Goal: Information Seeking & Learning: Find specific fact

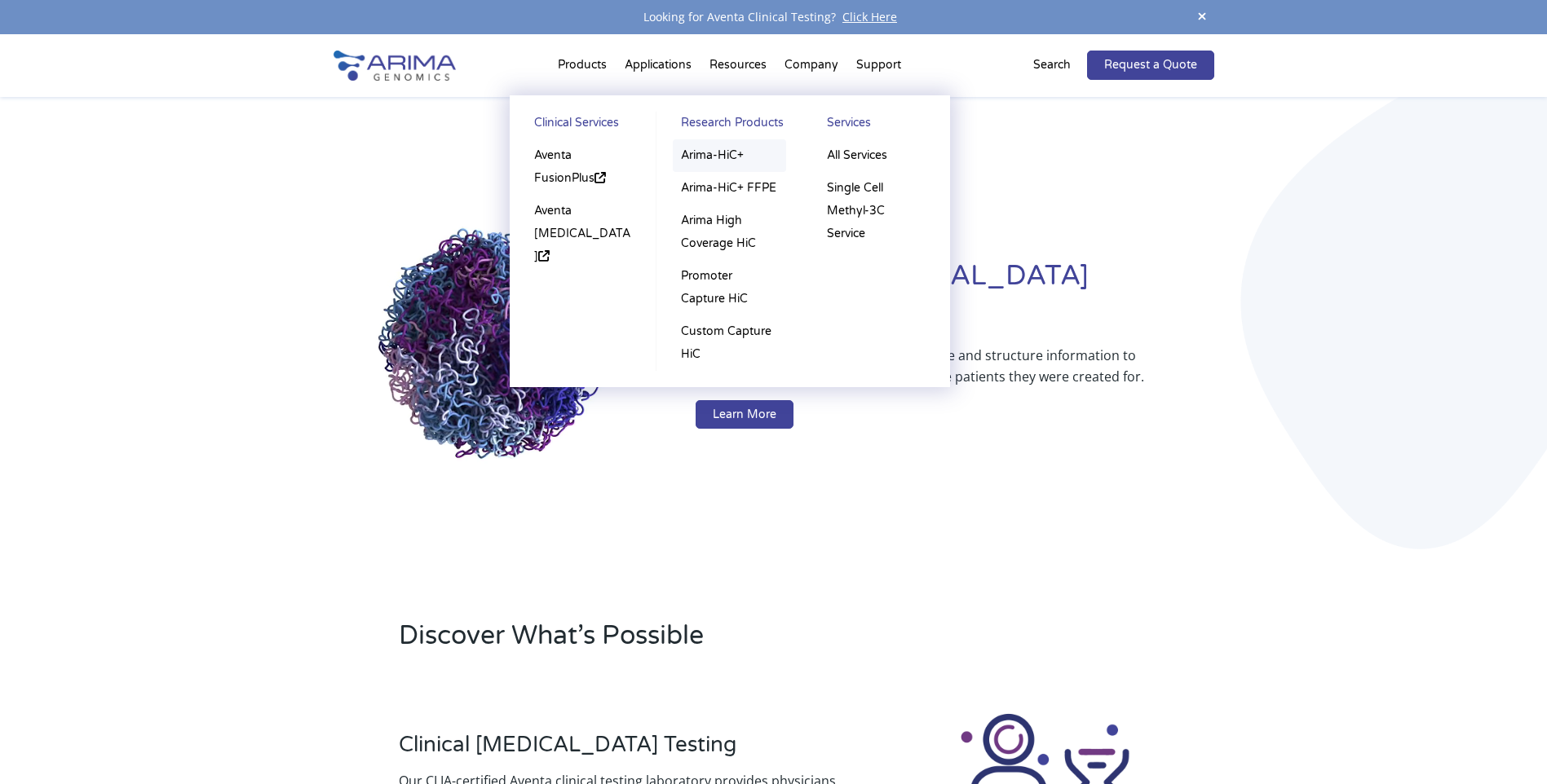
click at [729, 145] on link "Arima-HiC+" at bounding box center [728, 155] width 113 height 32
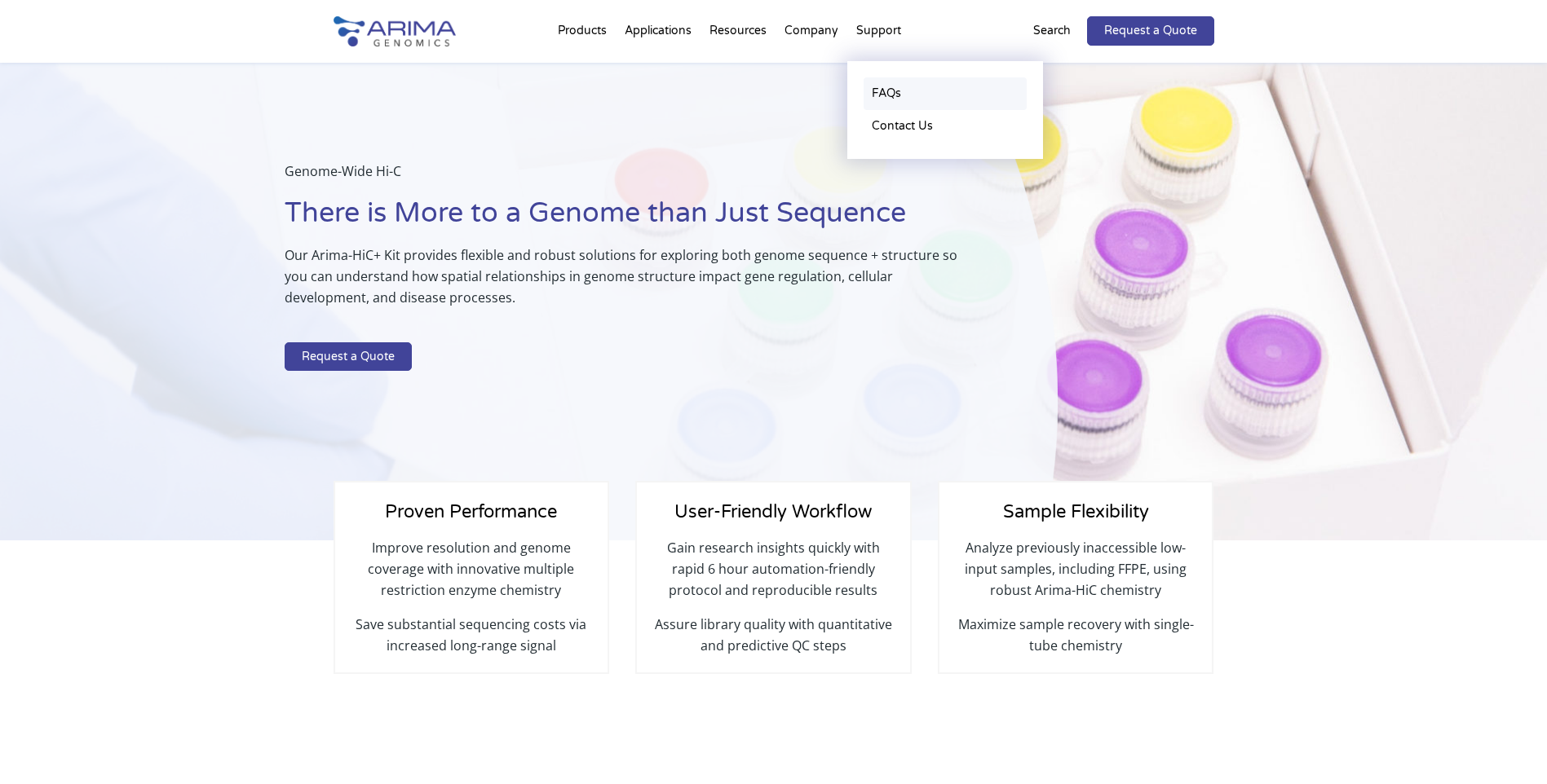
click at [893, 93] on link "FAQs" at bounding box center [945, 93] width 163 height 32
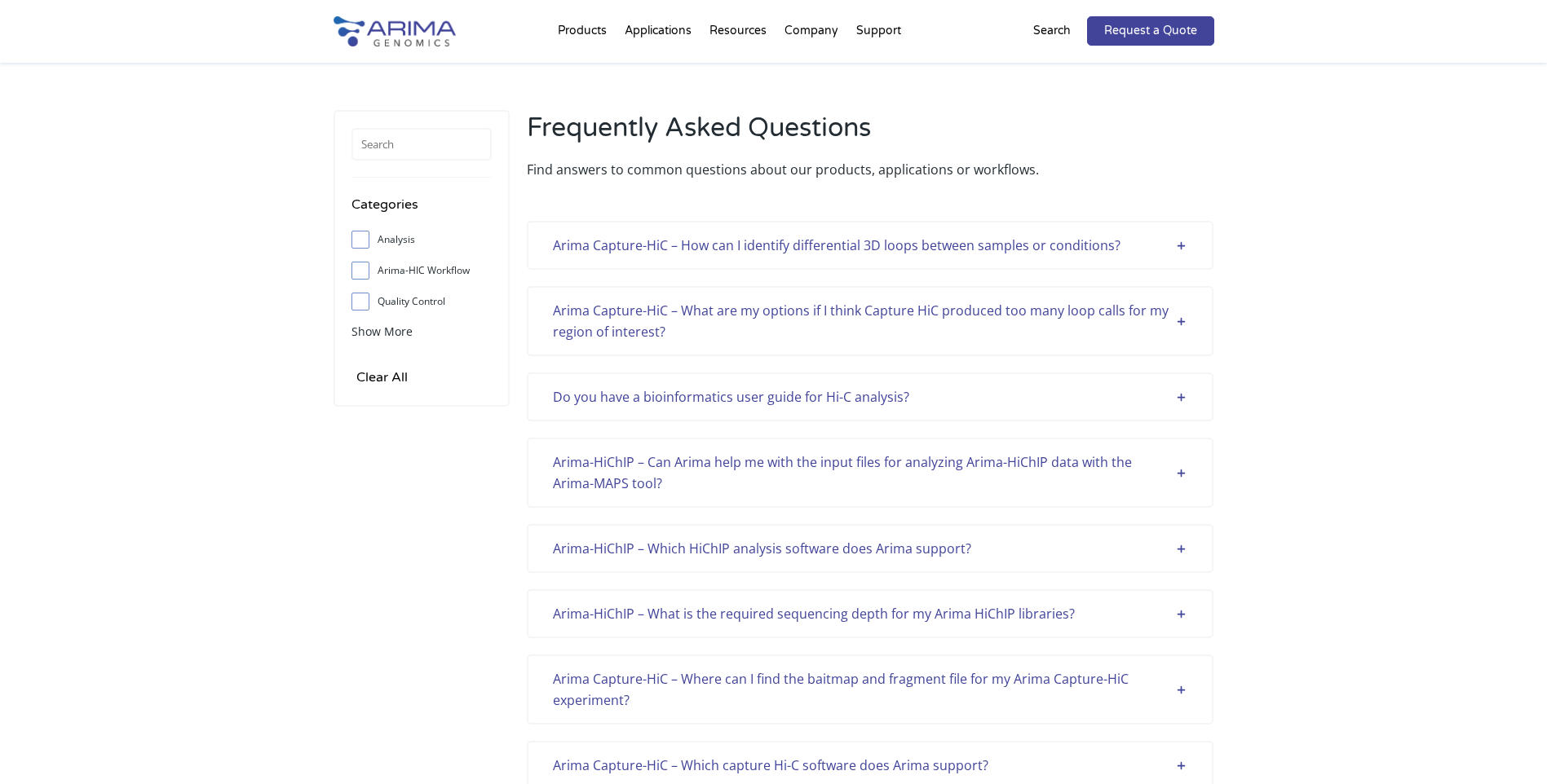
click at [357, 272] on input "Arima-HIC Workflow" at bounding box center [359, 270] width 11 height 11
checkbox input "true"
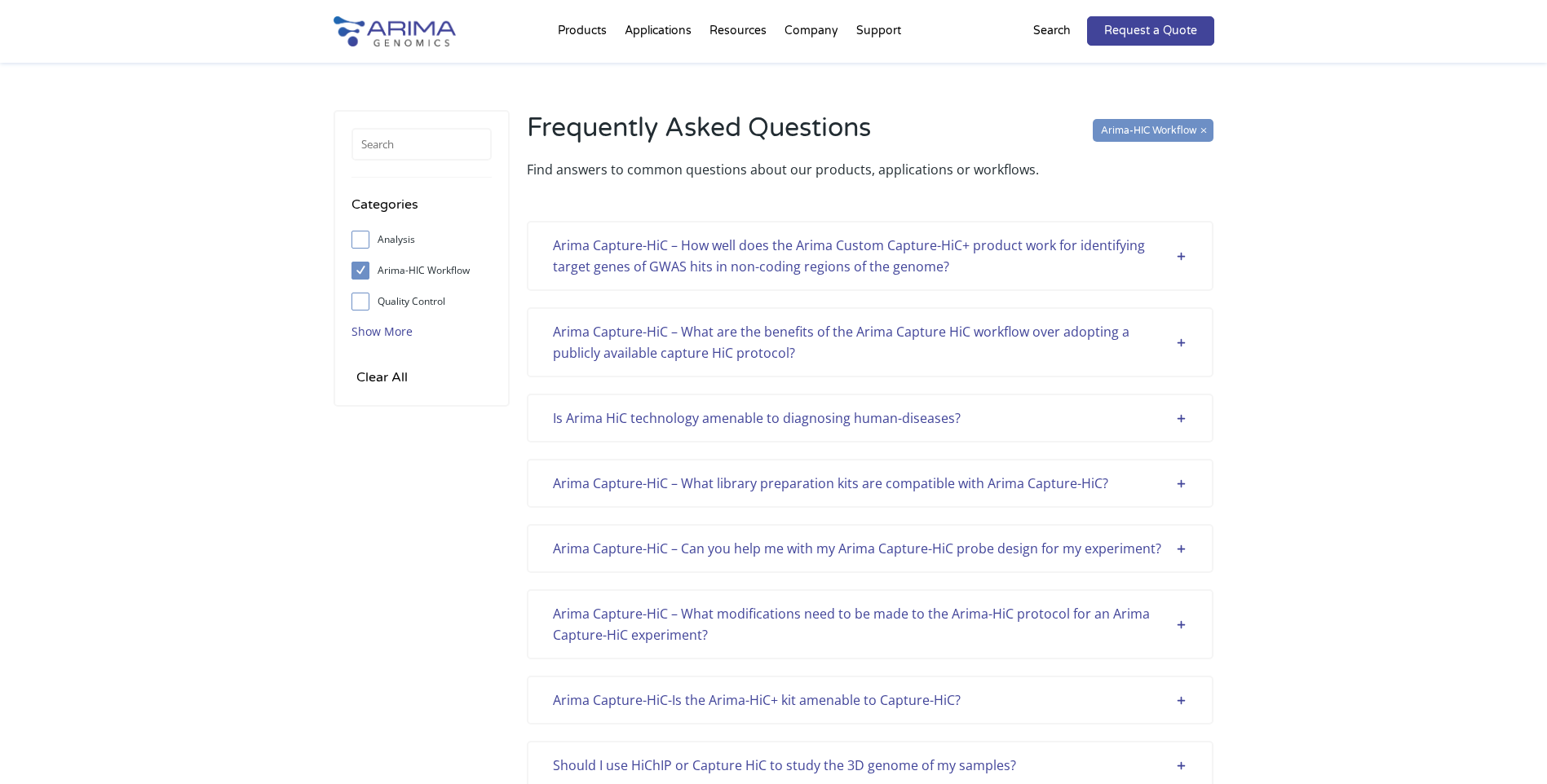
click at [397, 330] on span "Show More" at bounding box center [382, 332] width 61 height 16
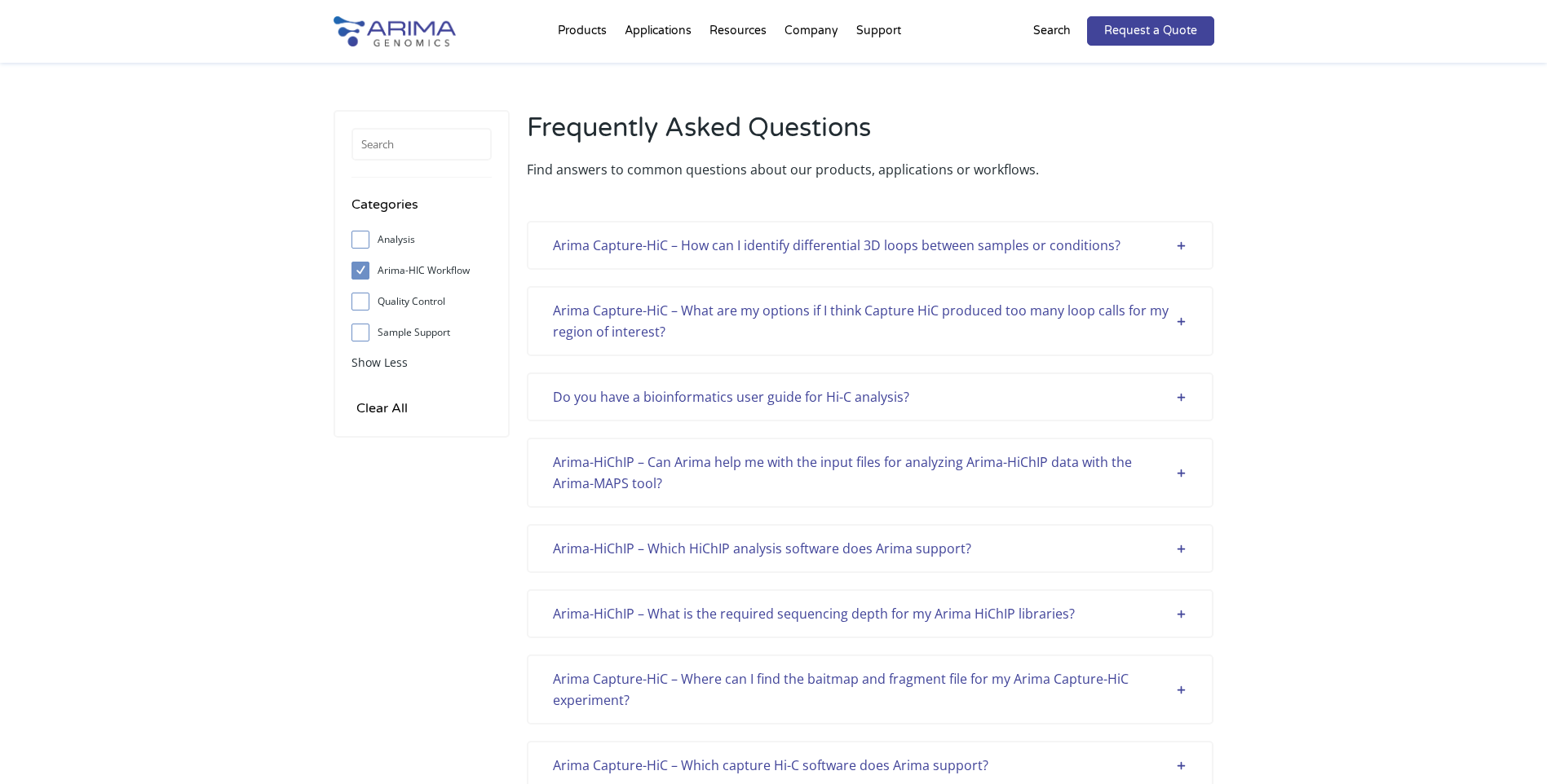
click at [368, 334] on span at bounding box center [364, 333] width 27 height 18
click at [365, 334] on input "Sample Support" at bounding box center [359, 332] width 11 height 11
checkbox input "true"
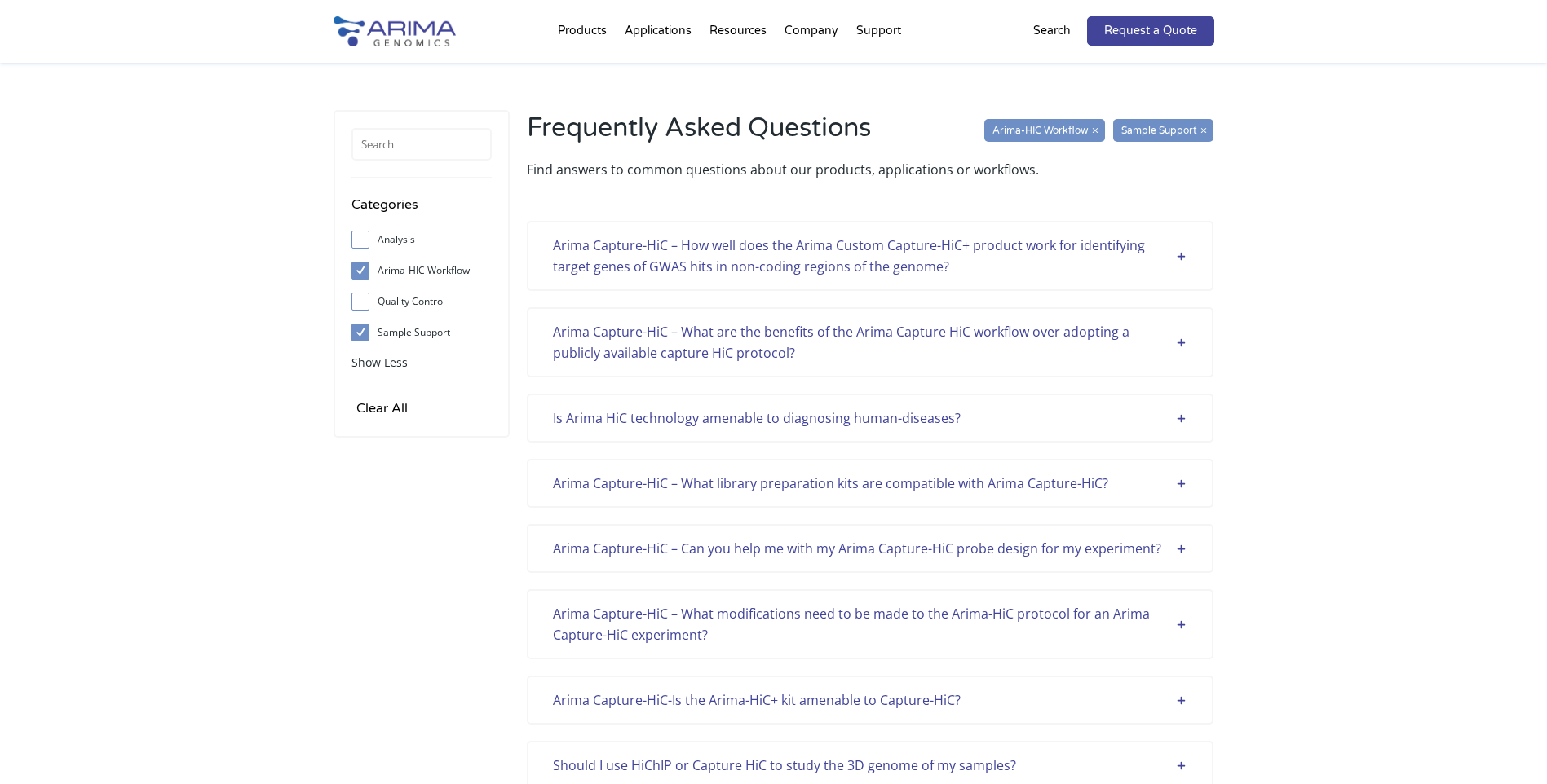
click at [359, 266] on input "Arima-HIC Workflow" at bounding box center [359, 270] width 11 height 11
checkbox input "false"
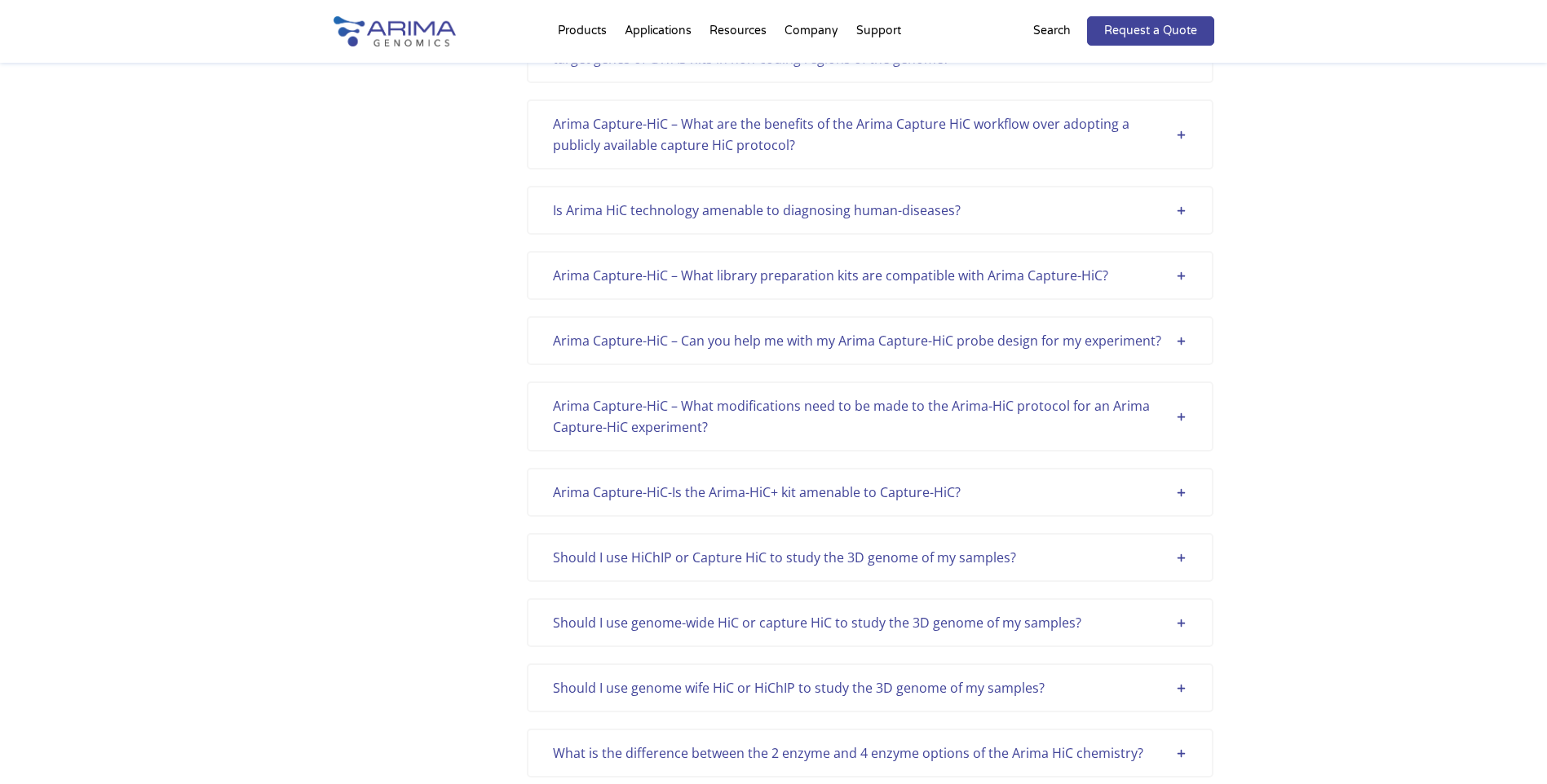
scroll to position [1696, 0]
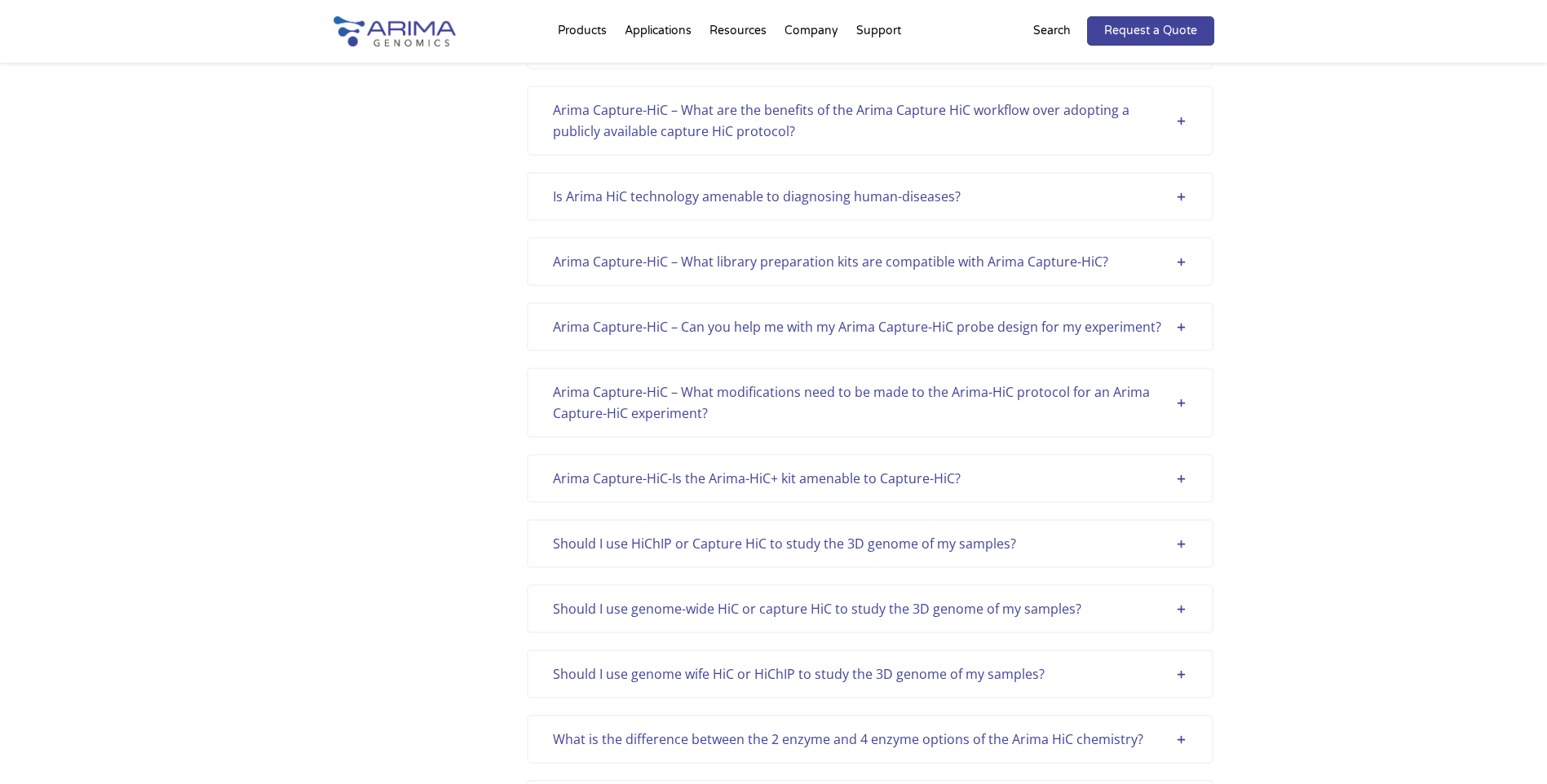
click at [966, 468] on div "Arima Capture-HiC-Is the Arima-HiC+ kit amenable to Capture-HiC?" at bounding box center [870, 479] width 634 height 22
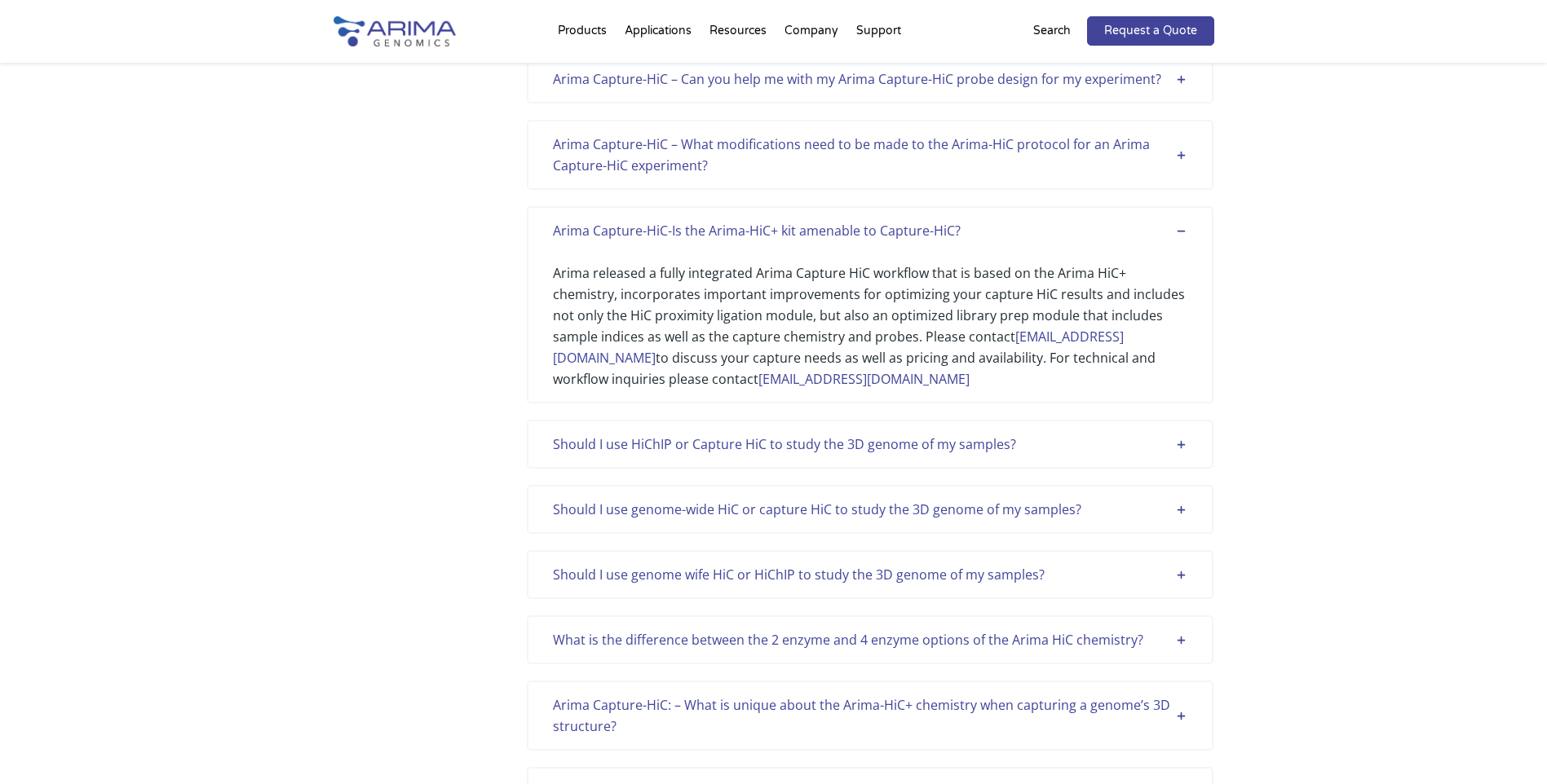
scroll to position [1956, 0]
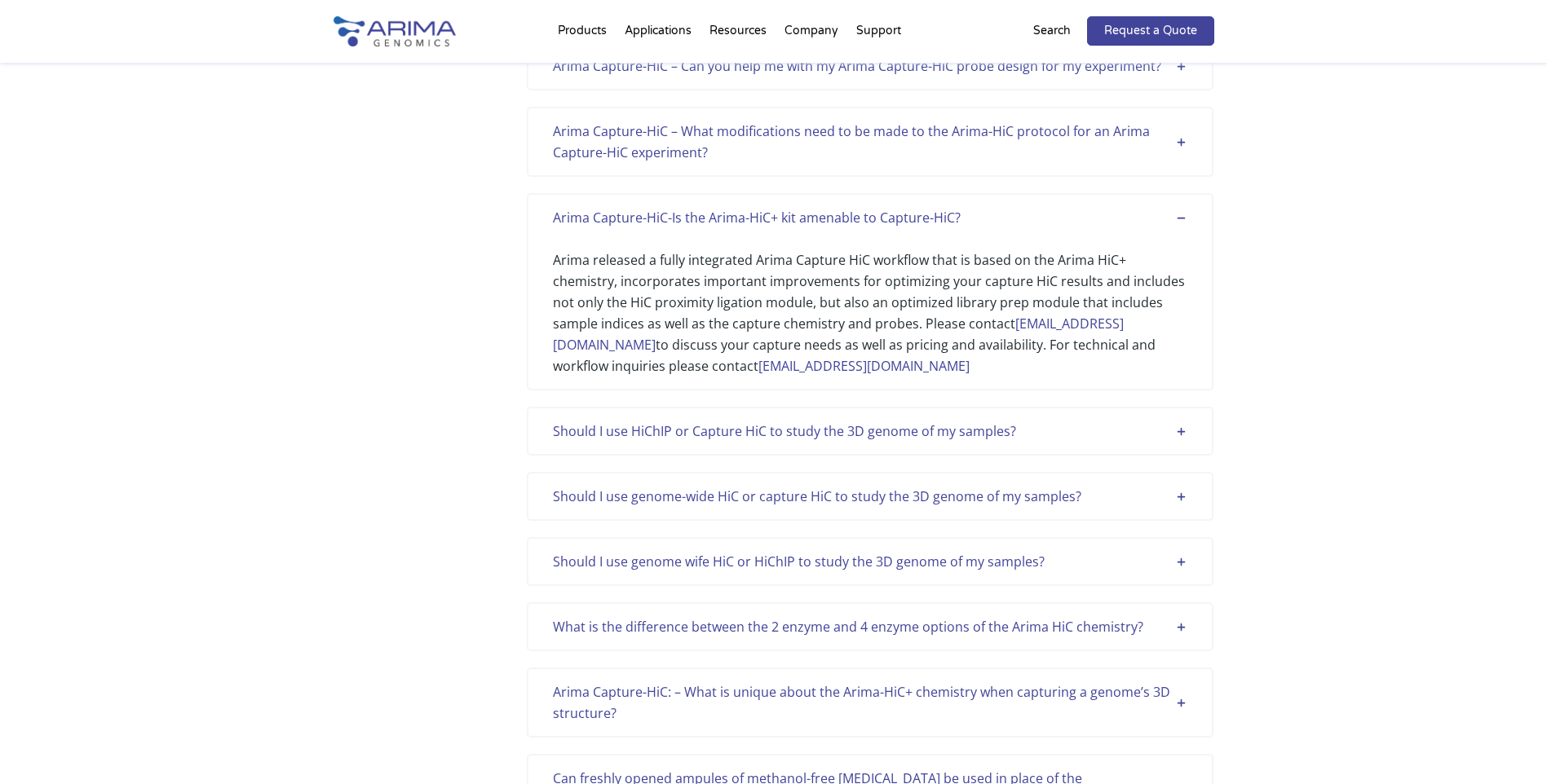
click at [919, 495] on div "Should I use genome-wide HiC or capture HiC to study the 3D genome of my sample…" at bounding box center [870, 497] width 634 height 22
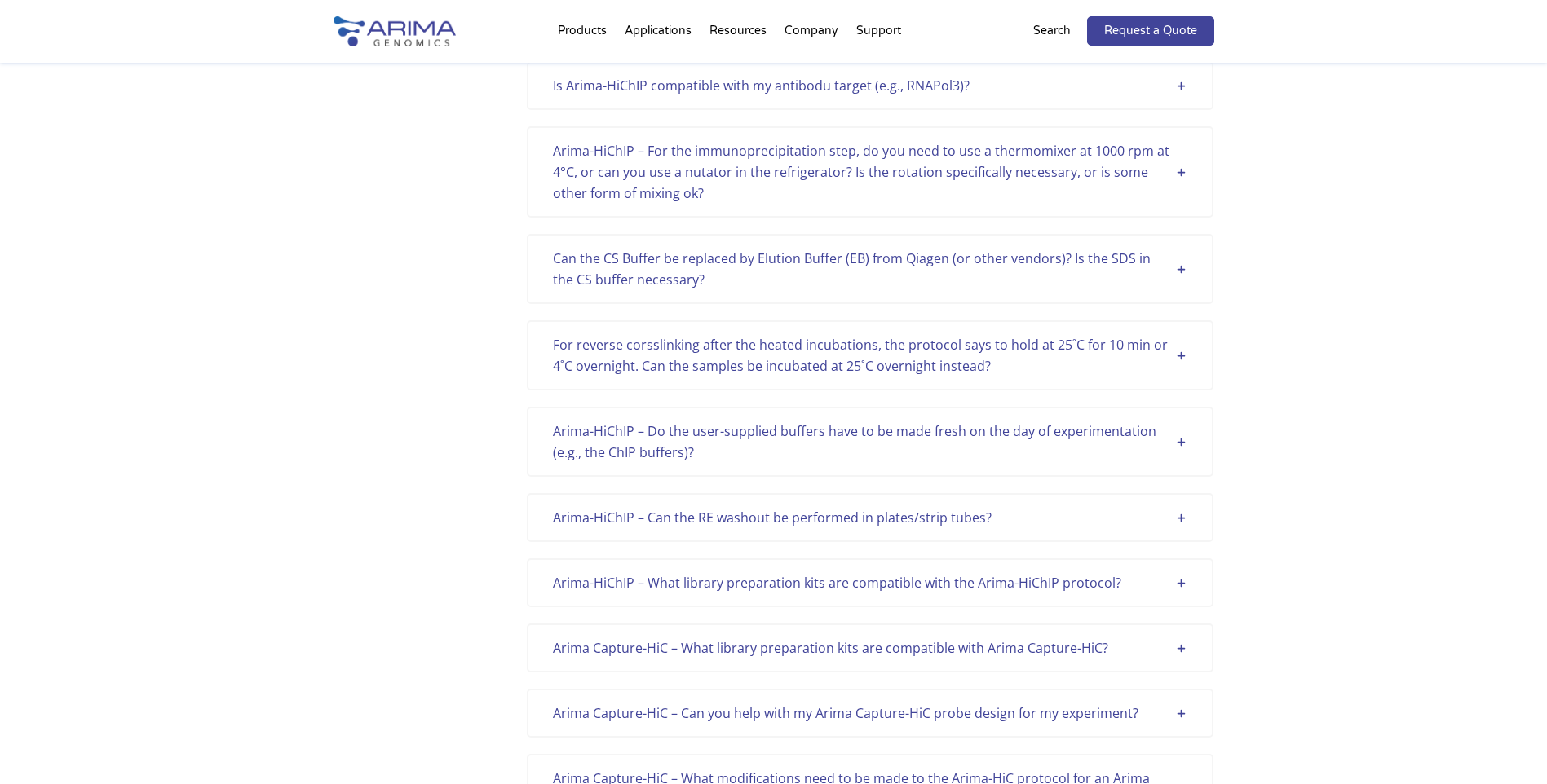
scroll to position [2934, 0]
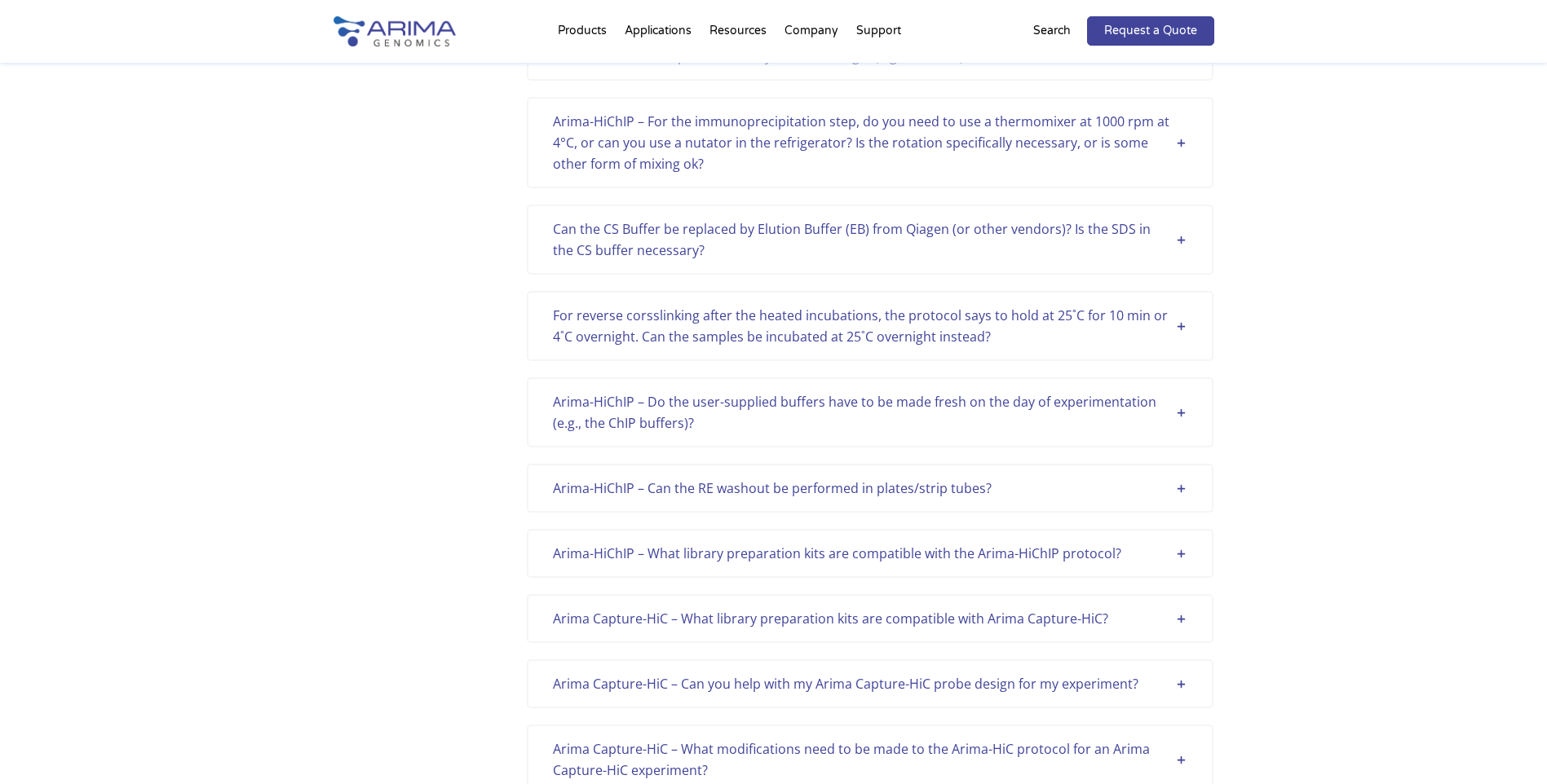
click at [1018, 343] on div "For reverse corsslinking after the heated incubations, the protocol says to hol…" at bounding box center [870, 326] width 634 height 42
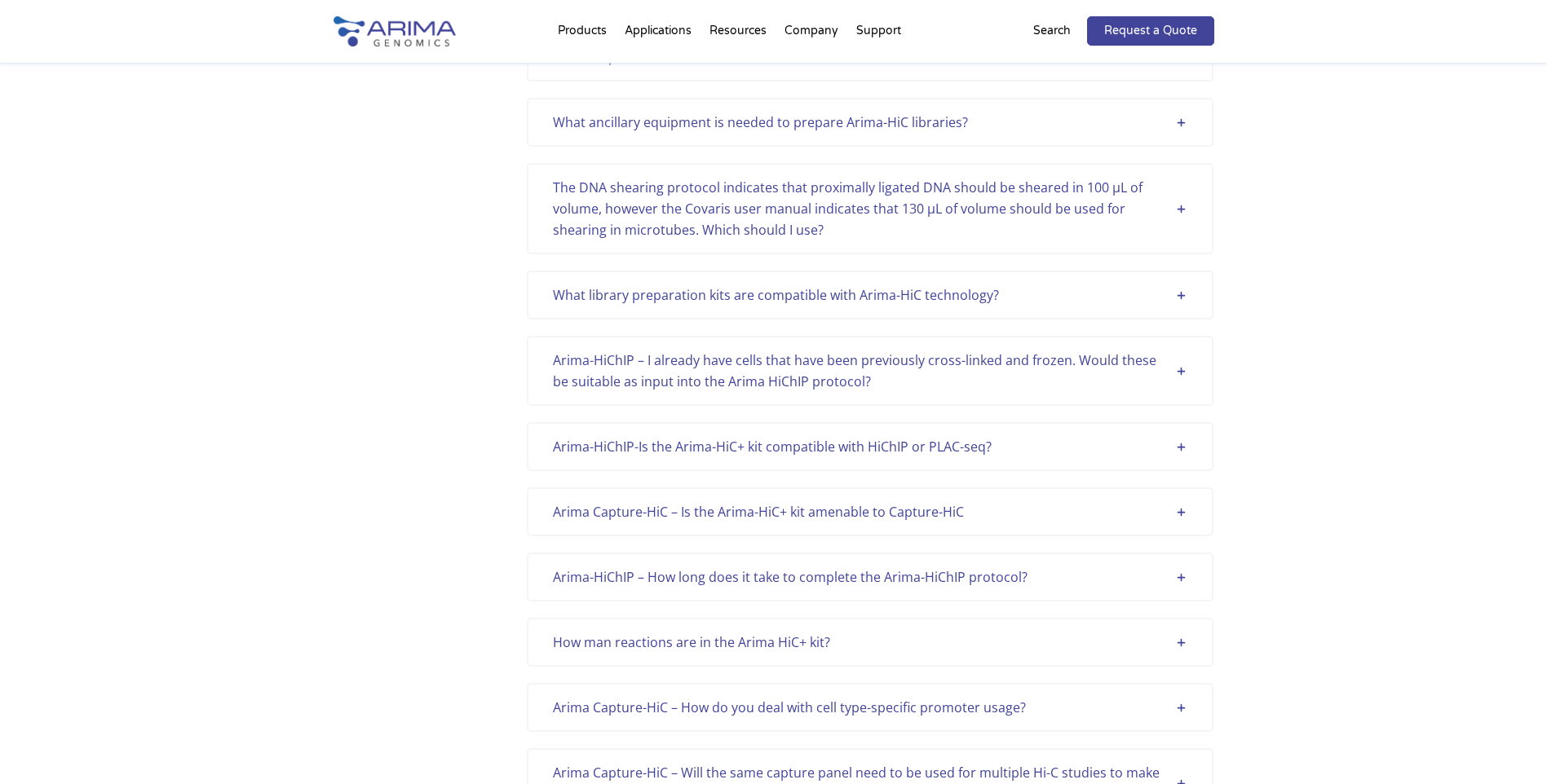
scroll to position [2543, 0]
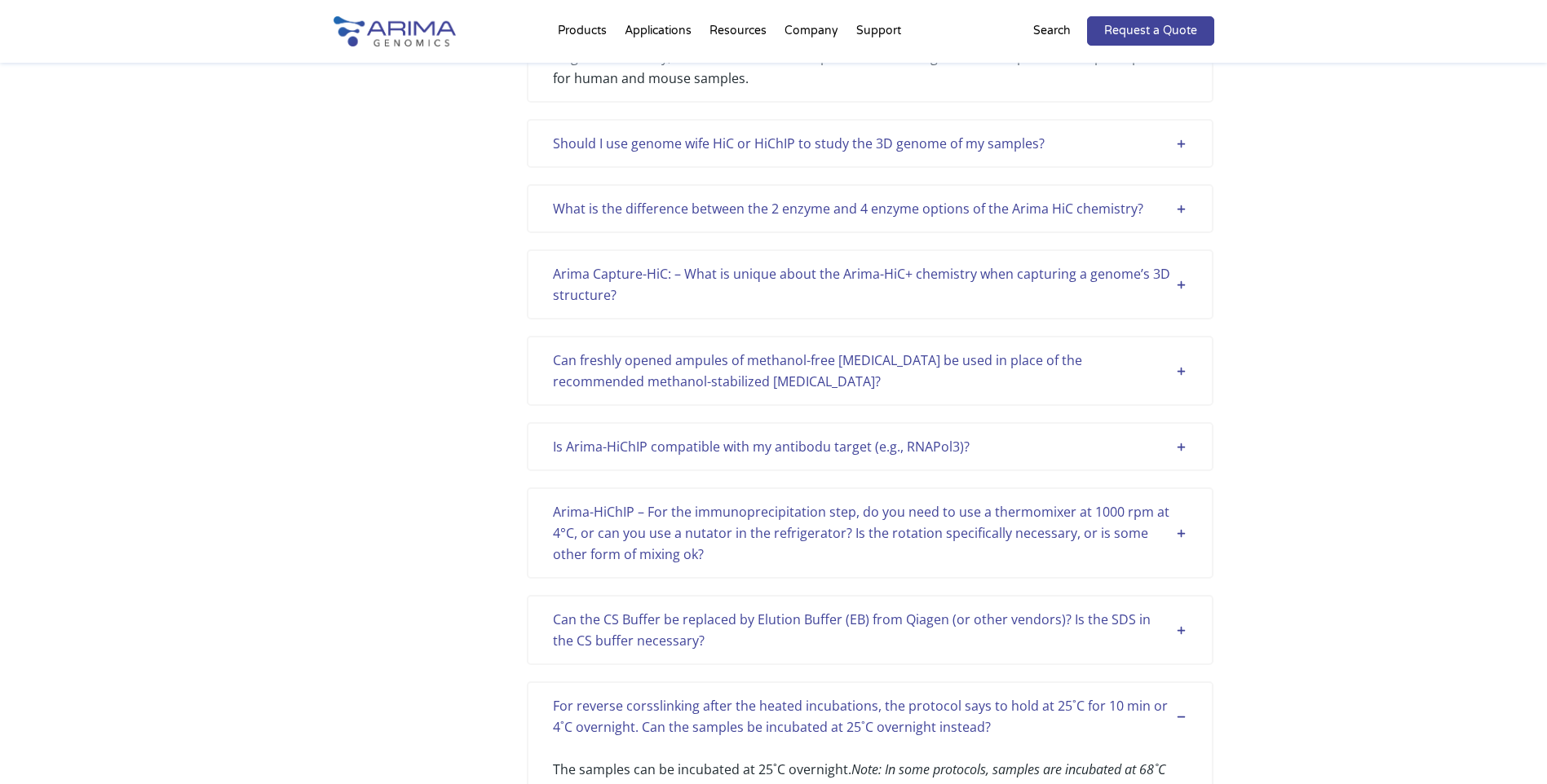
click at [1175, 373] on div "Can freshly opened ampules of methanol-free [MEDICAL_DATA] be used in place of …" at bounding box center [870, 370] width 634 height 42
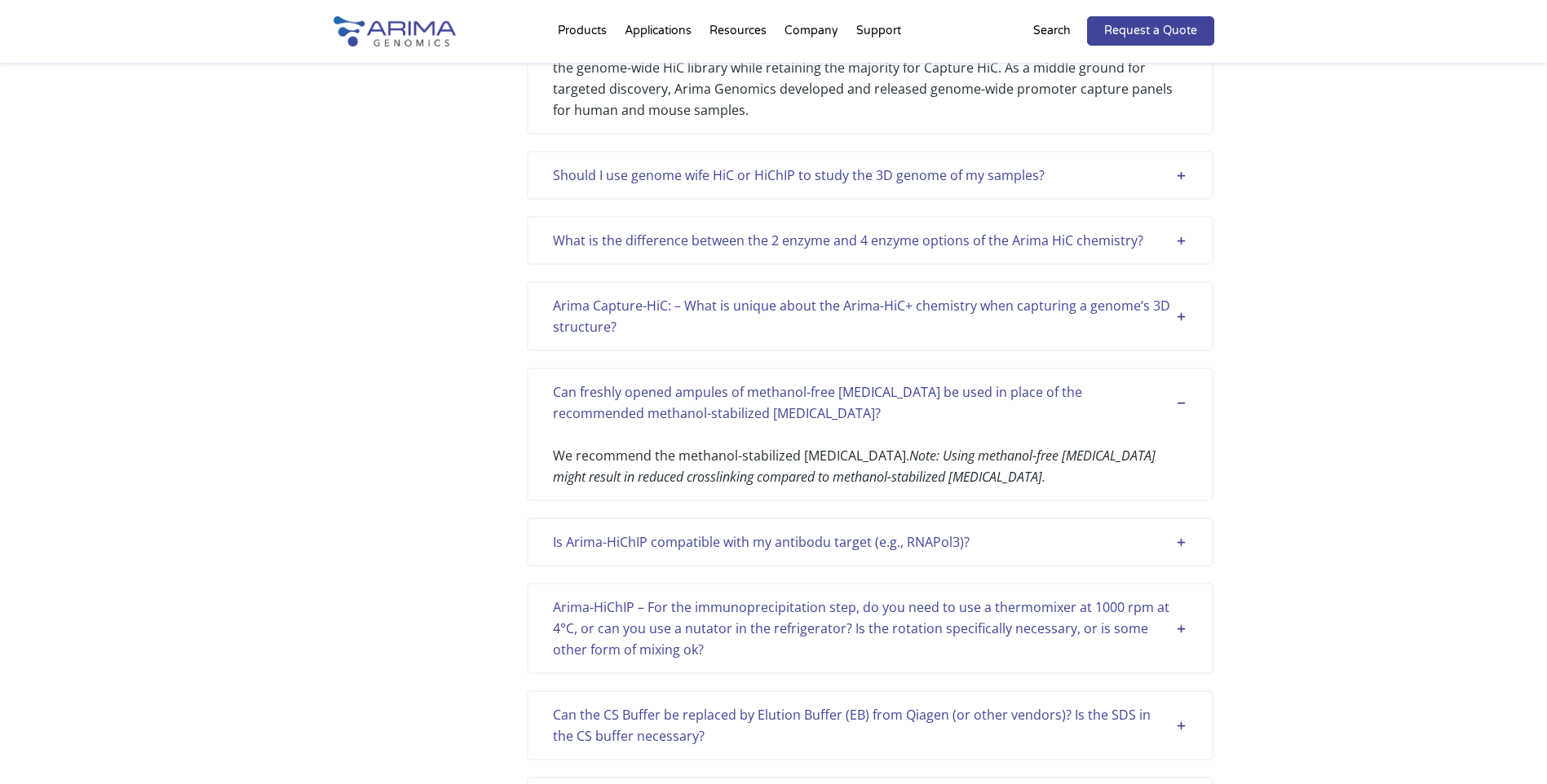
scroll to position [3861, 0]
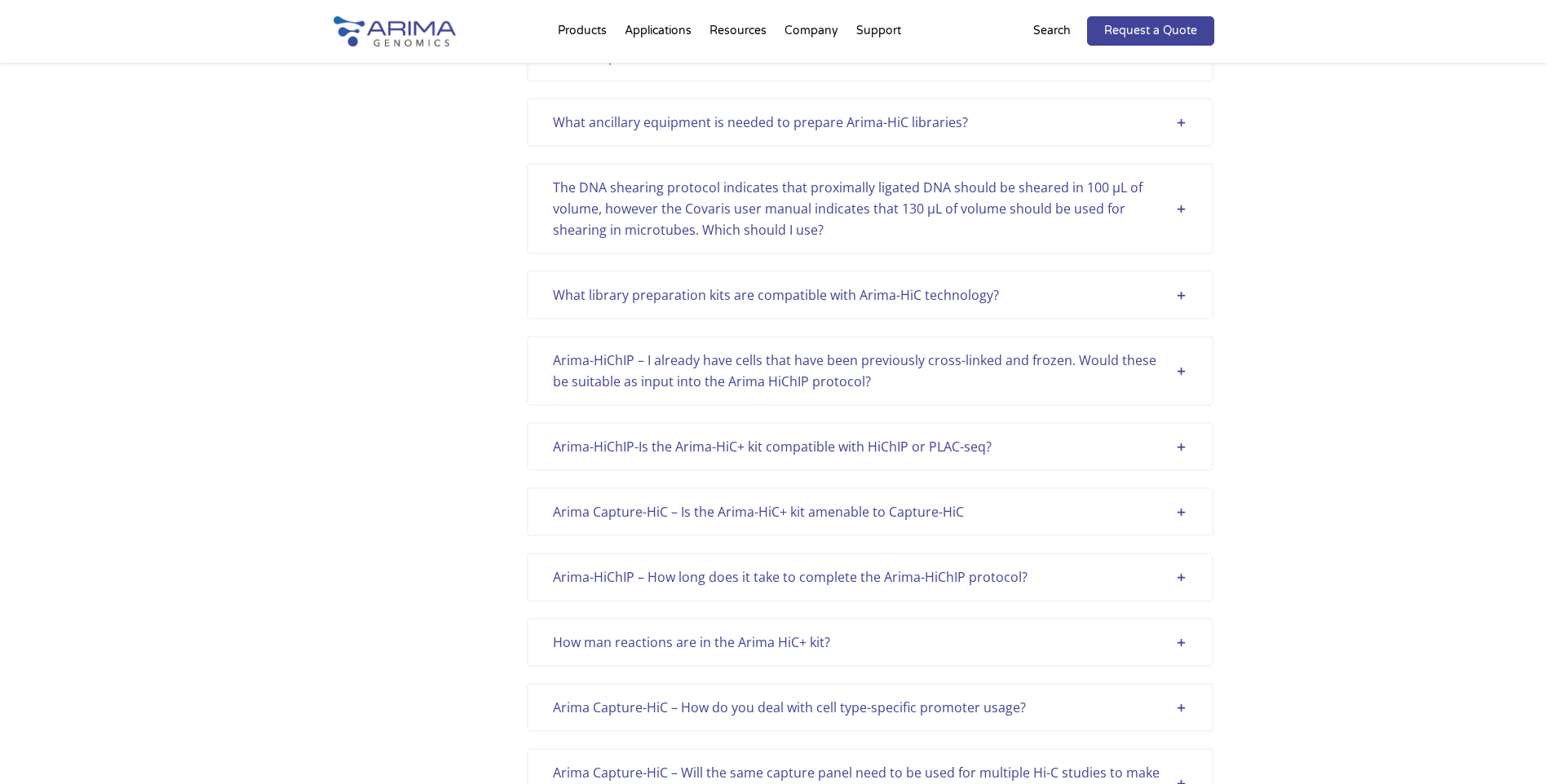
click at [1107, 294] on div "What library preparation kits are compatible with Arima-HiC technology?" at bounding box center [870, 295] width 634 height 22
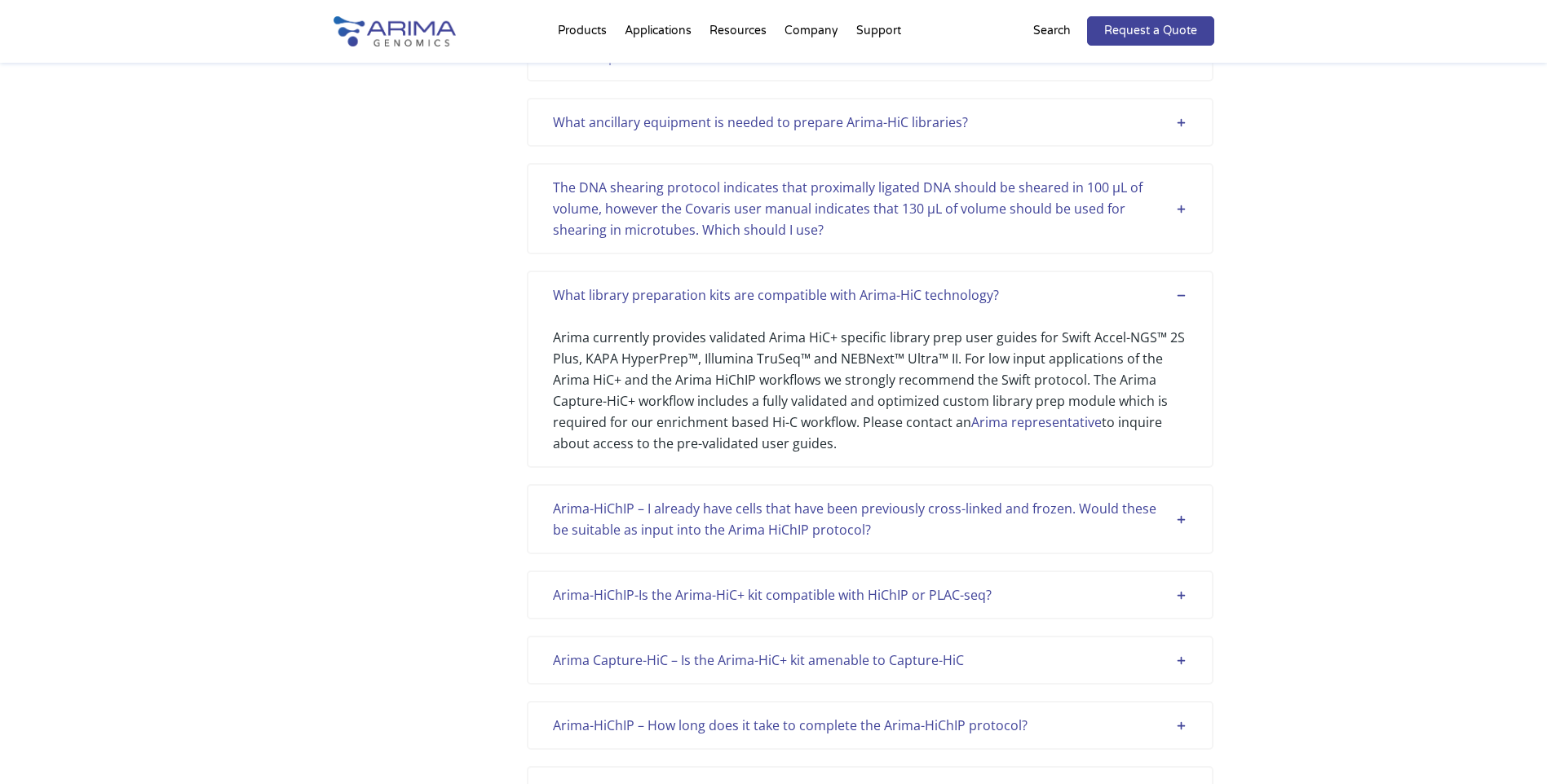
click at [1094, 498] on div "Arima-HiChIP – I already have cells that have been previously cross-linked and …" at bounding box center [870, 519] width 634 height 42
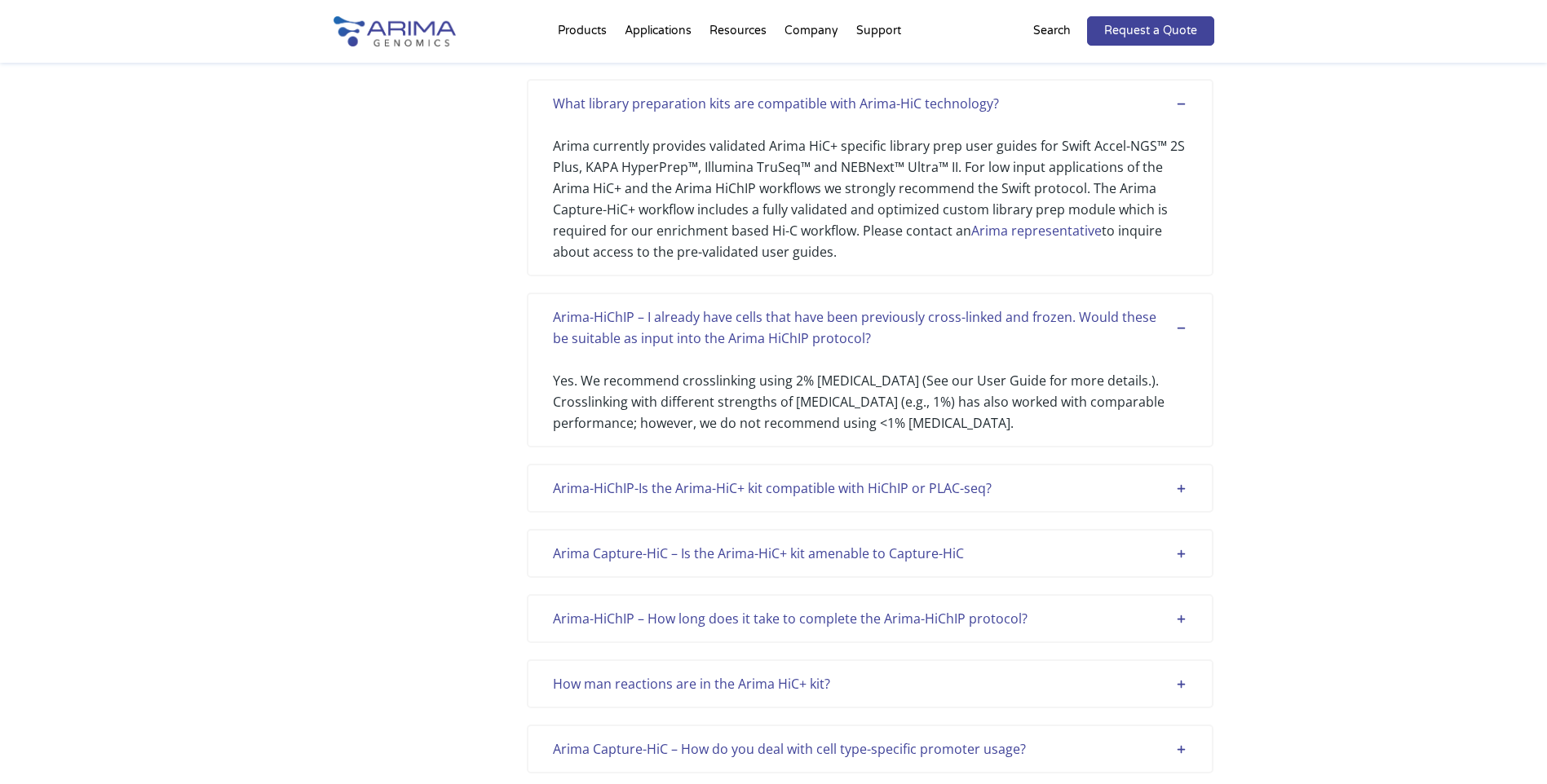
scroll to position [4056, 0]
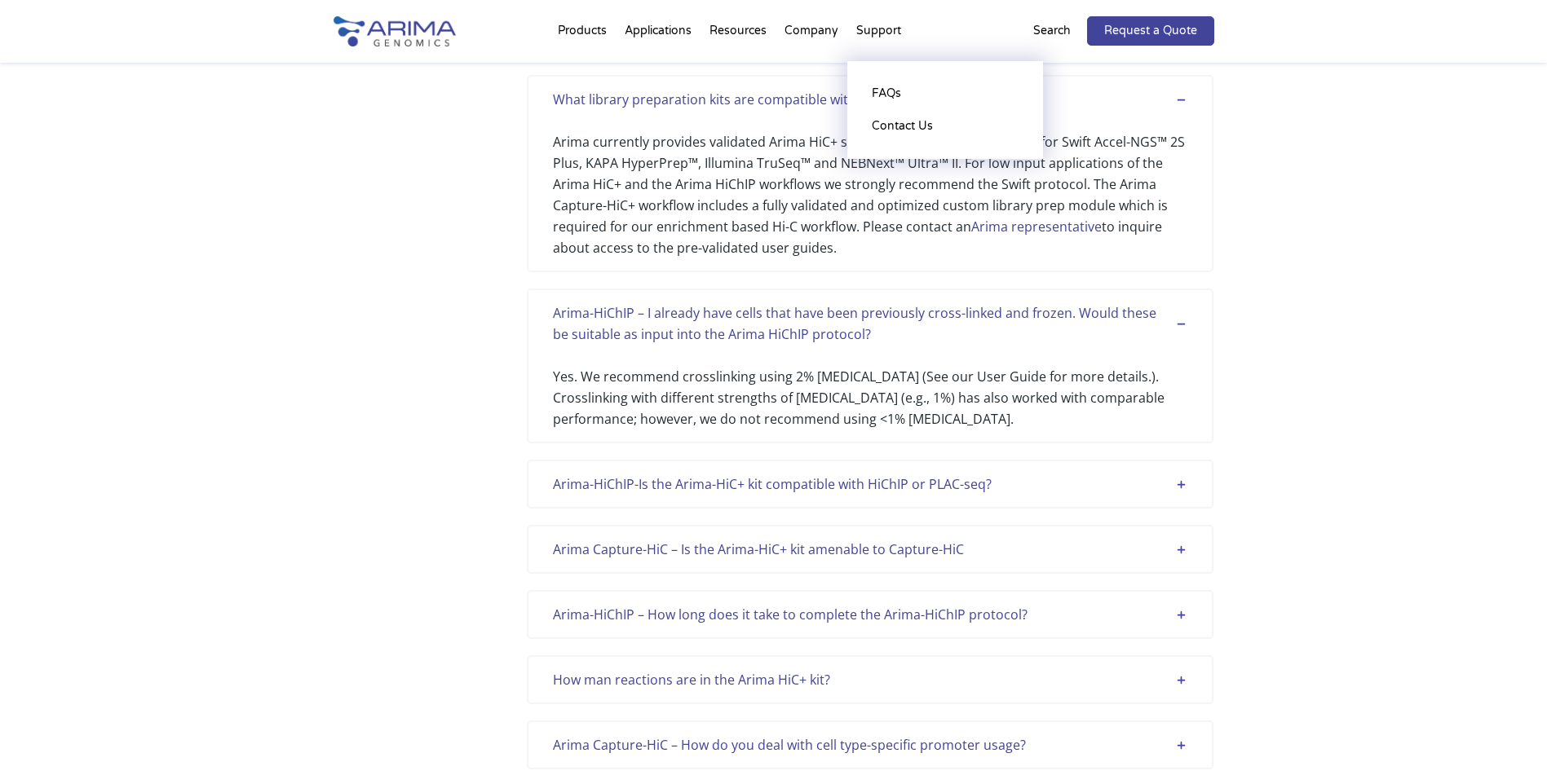
click at [896, 24] on li "Support FAQs Contact Us" at bounding box center [879, 34] width 63 height 55
click at [888, 26] on li "Support FAQs Contact Us" at bounding box center [879, 34] width 63 height 55
click at [883, 37] on li "Support FAQs Contact Us" at bounding box center [879, 34] width 63 height 55
click at [874, 33] on li "Support FAQs Contact Us" at bounding box center [879, 34] width 63 height 55
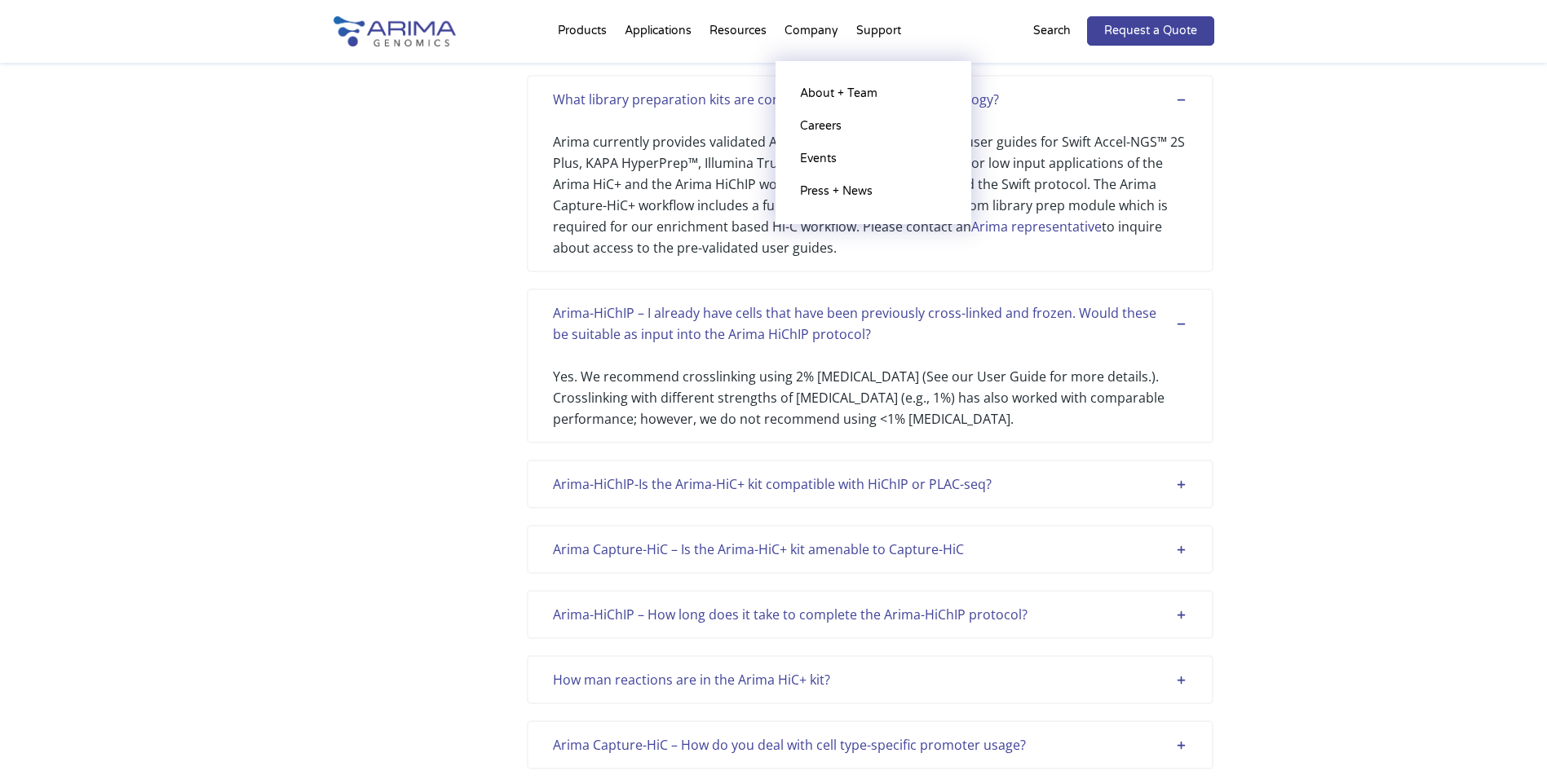
click at [812, 33] on li "Company About + Team Careers Events Press + News" at bounding box center [811, 34] width 72 height 55
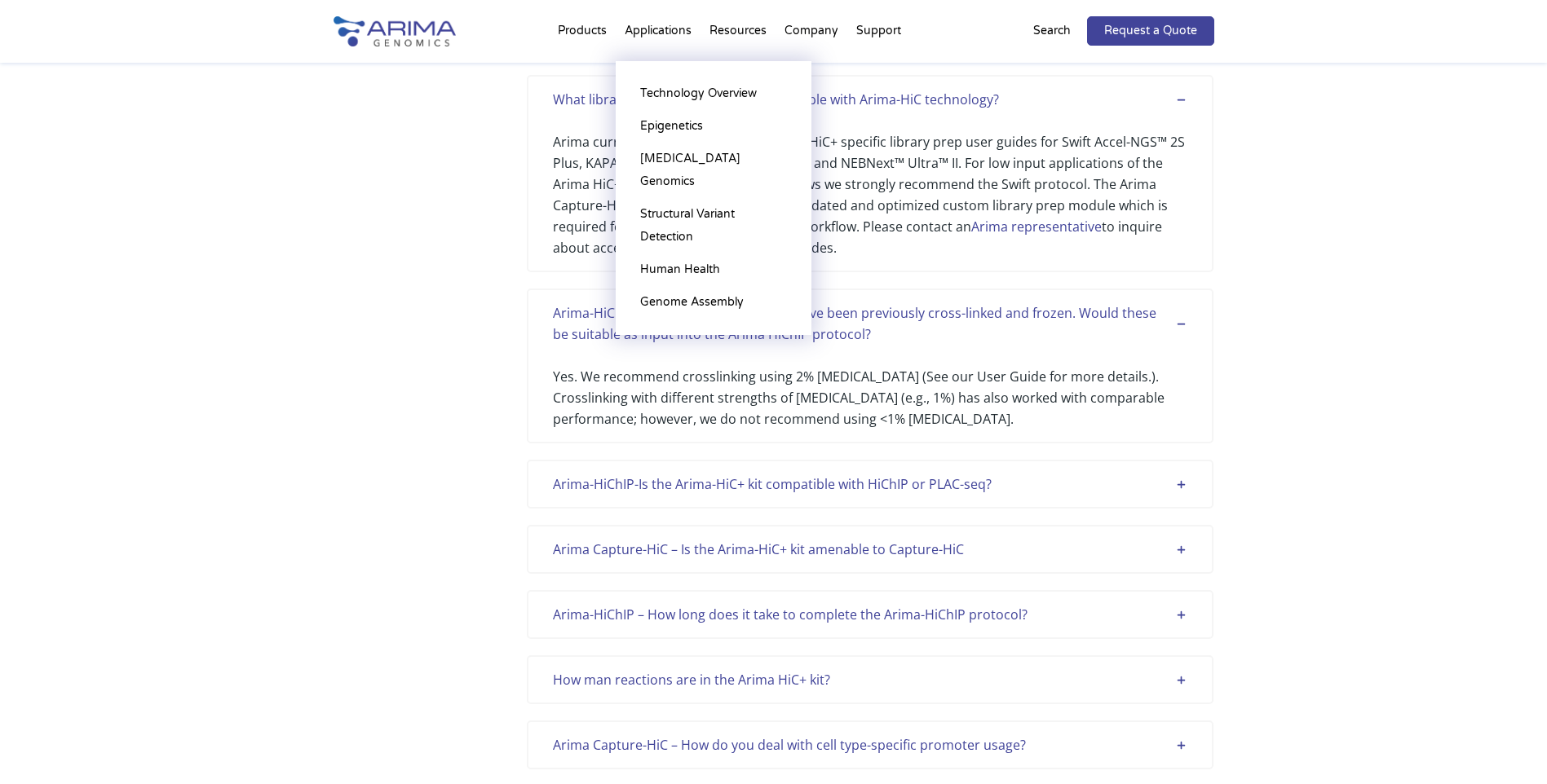
click at [696, 30] on li "Applications Technology Overview Epigenetics [MEDICAL_DATA] Genomics Structural…" at bounding box center [658, 34] width 84 height 55
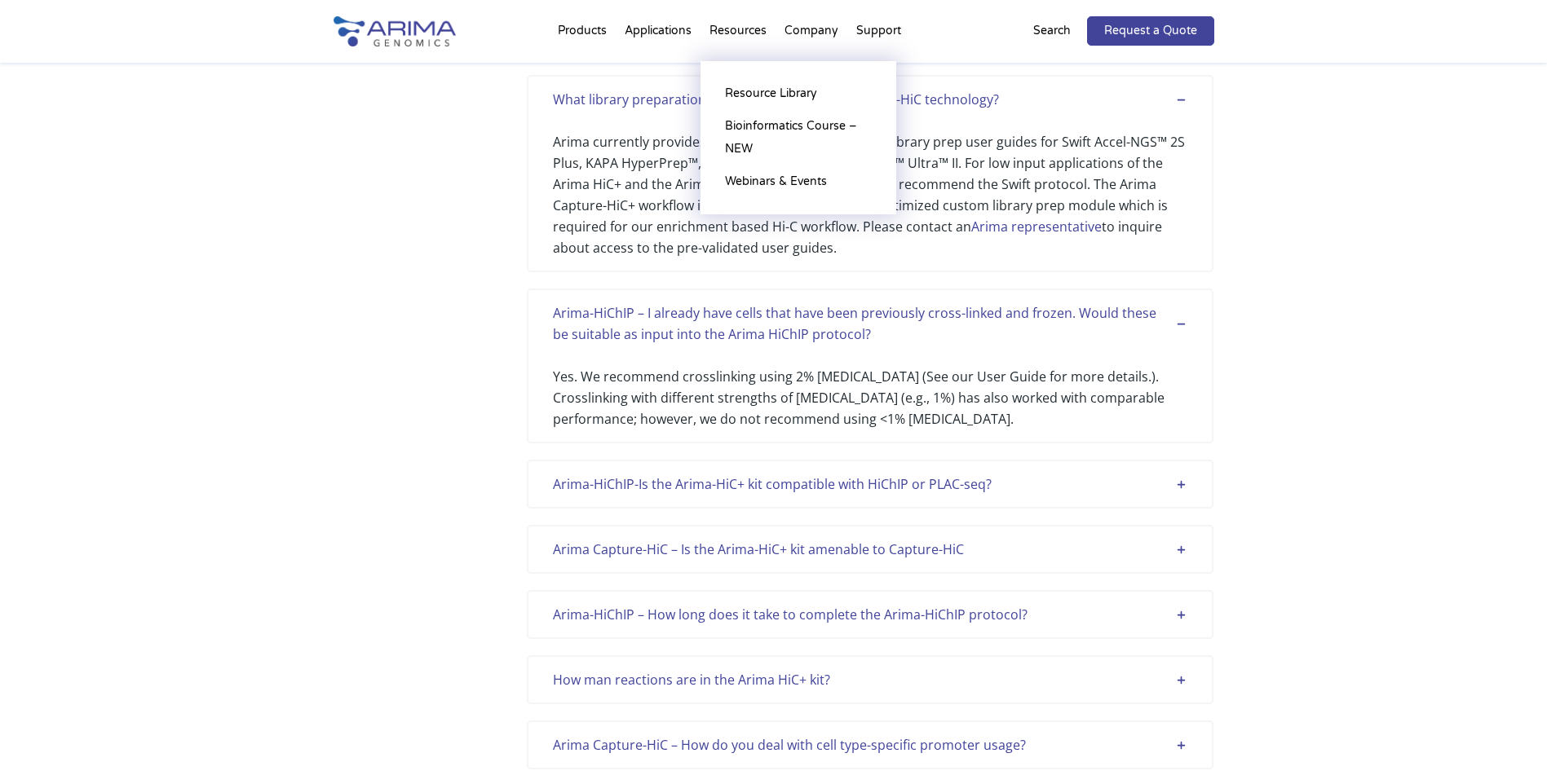
click at [771, 31] on li "Resources Resource Library Documentation Publications Literature Videos Blog Bi…" at bounding box center [737, 34] width 75 height 55
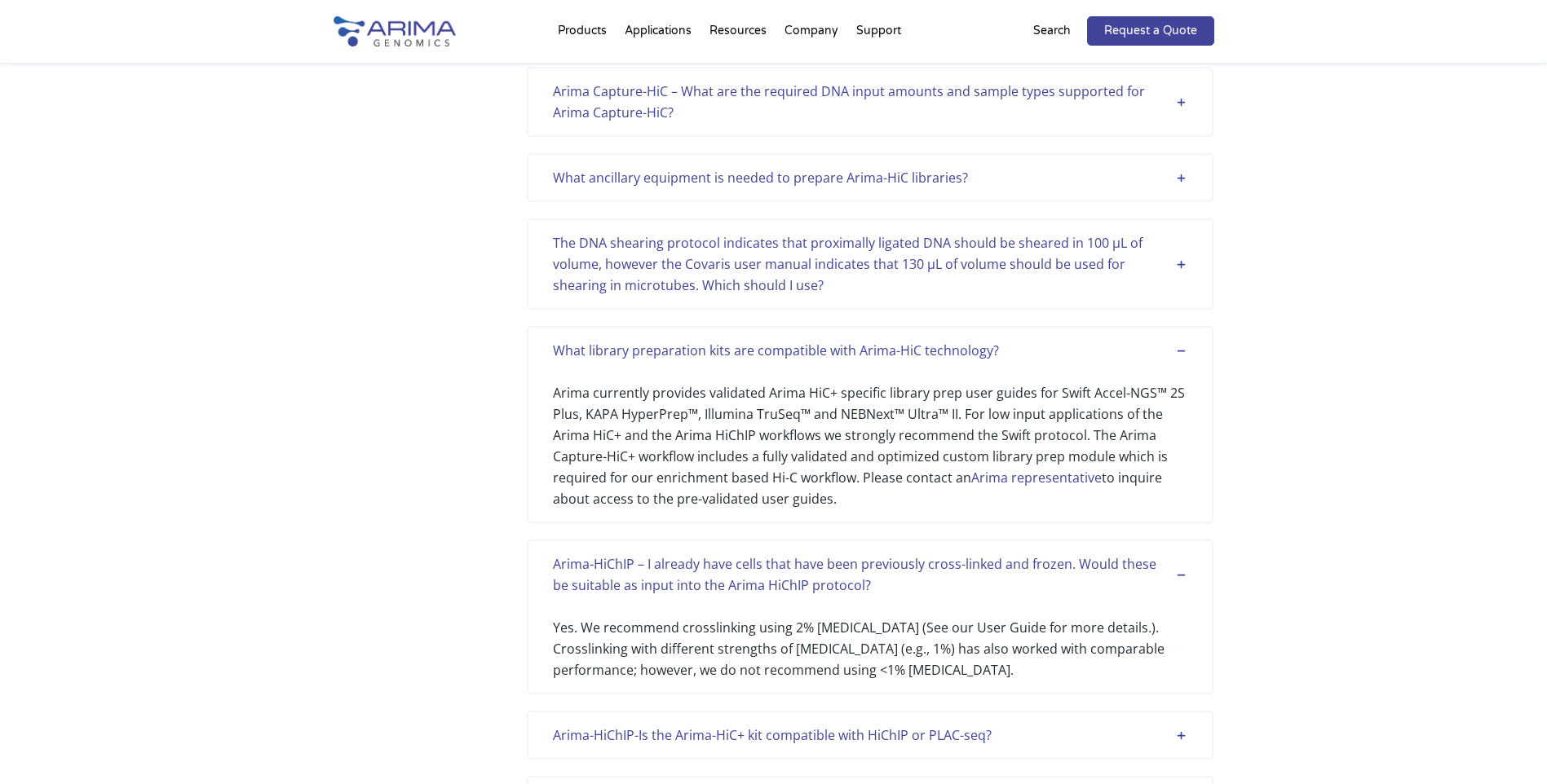
scroll to position [3795, 0]
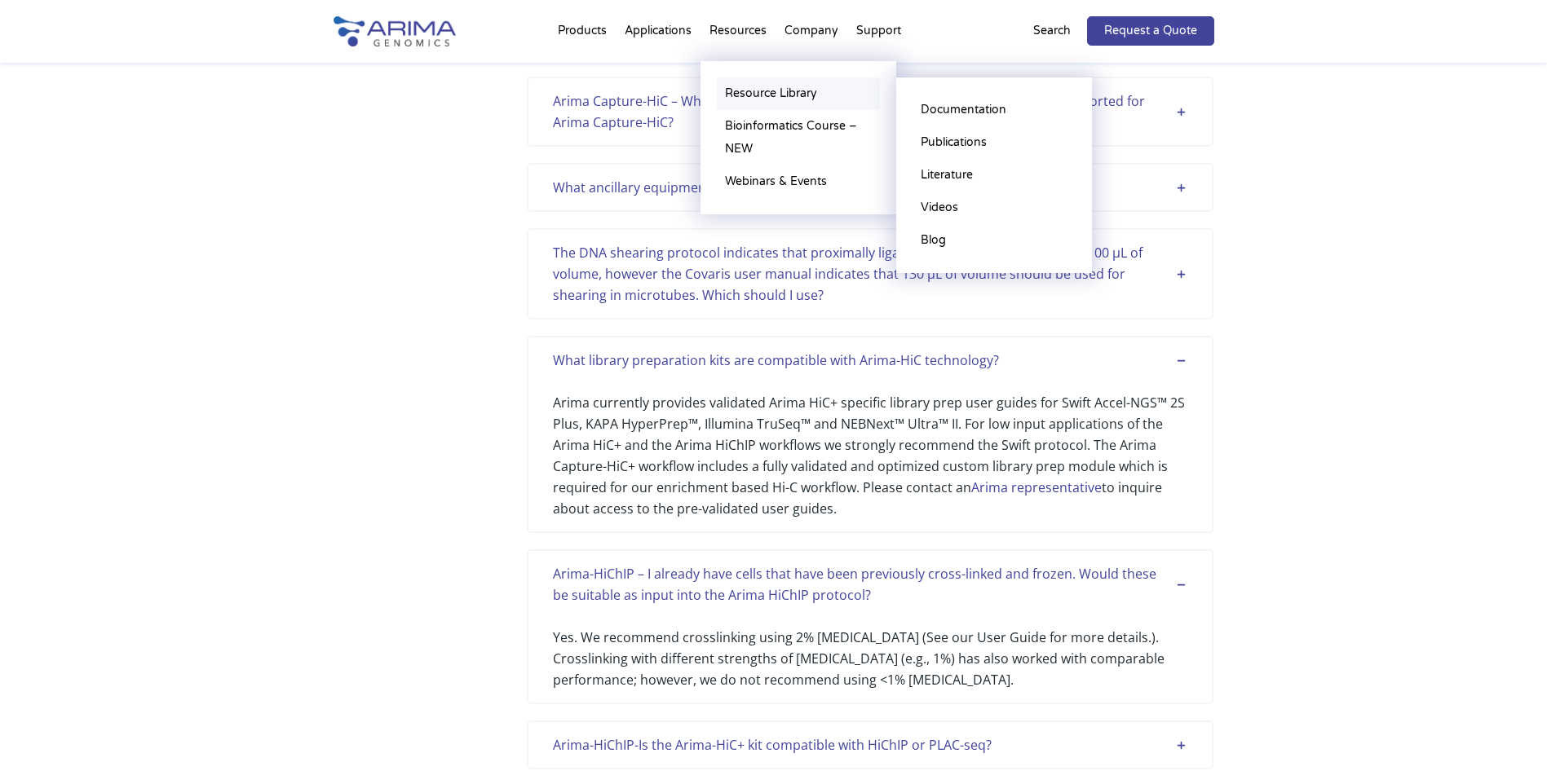
click at [757, 94] on link "Resource Library" at bounding box center [798, 93] width 163 height 32
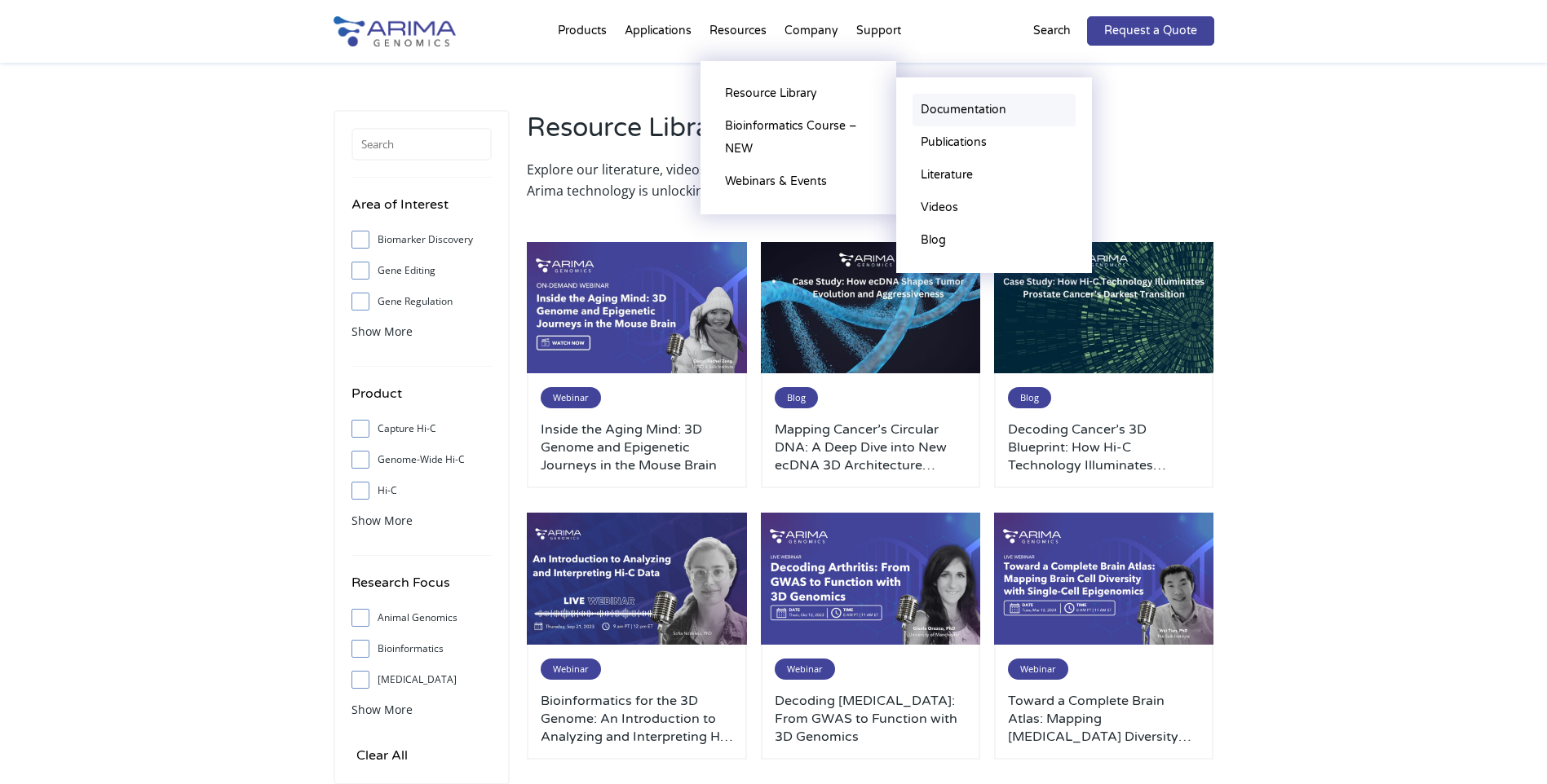
click at [943, 104] on link "Documentation" at bounding box center [993, 110] width 163 height 32
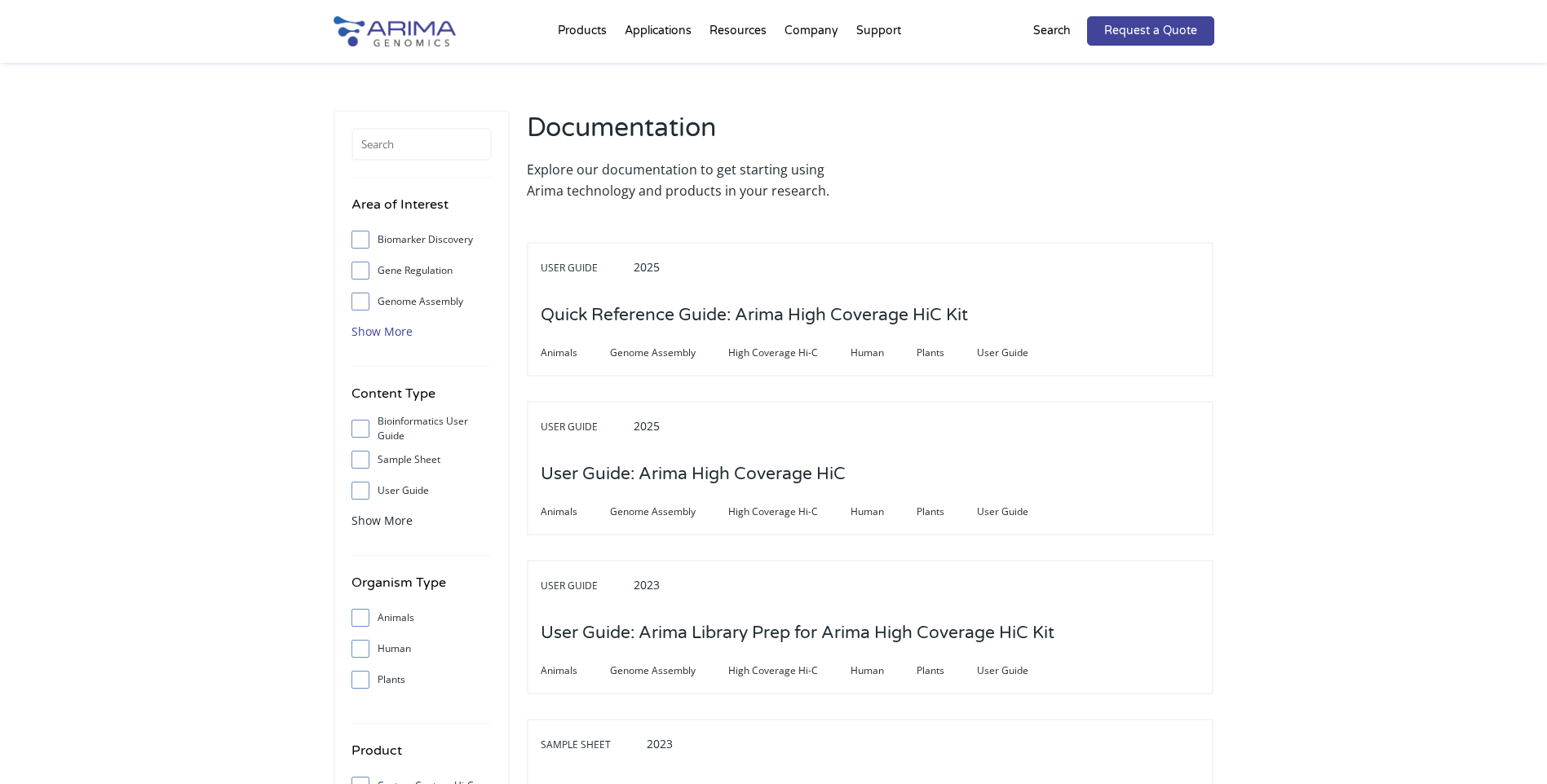
click at [386, 334] on span "Show More" at bounding box center [382, 332] width 61 height 16
click at [368, 530] on span at bounding box center [364, 521] width 27 height 18
click at [365, 527] on input "User Guide" at bounding box center [359, 521] width 11 height 11
checkbox input "true"
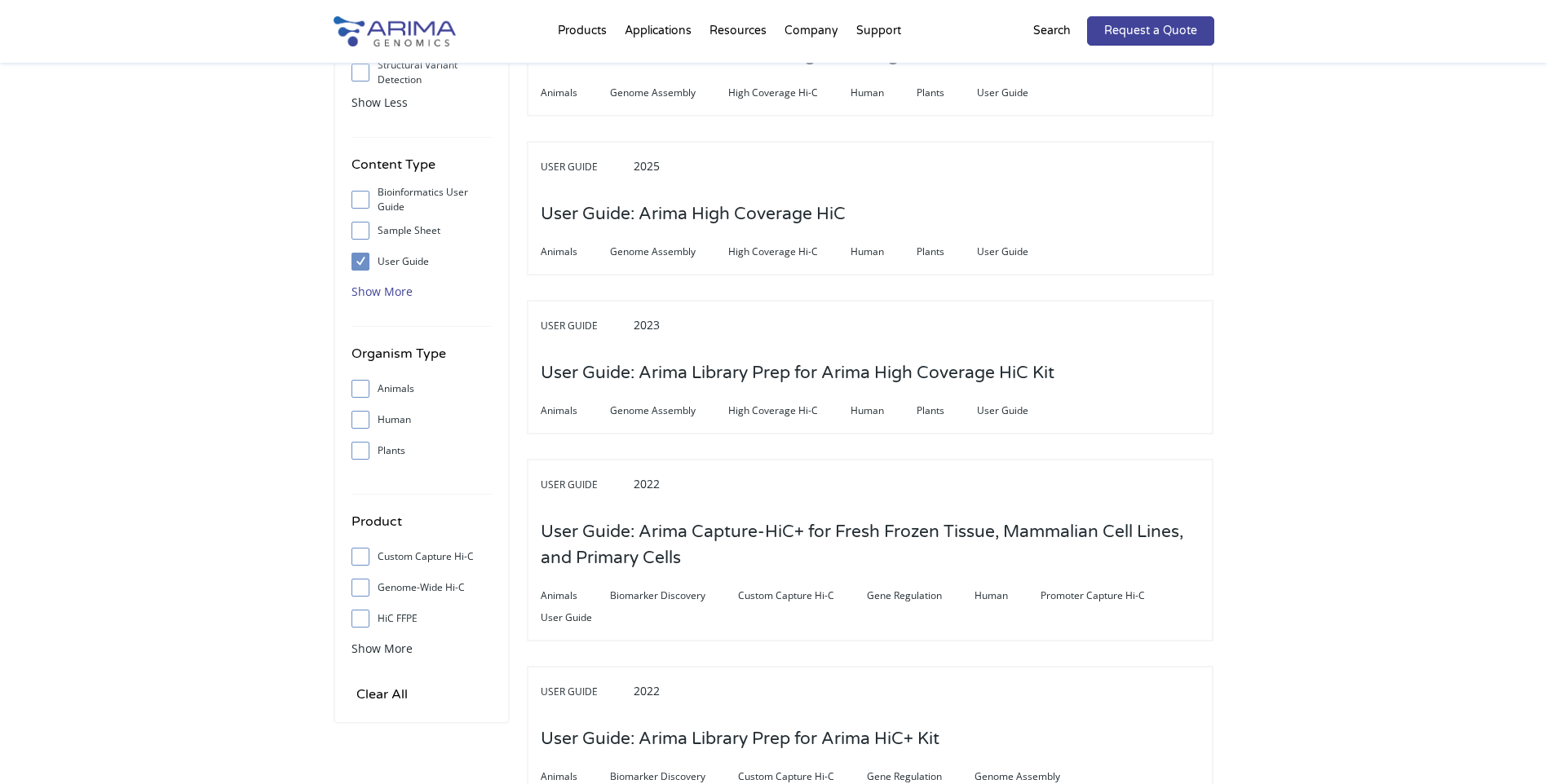
scroll to position [261, 0]
click at [354, 448] on input "Plants" at bounding box center [359, 449] width 11 height 11
checkbox input "true"
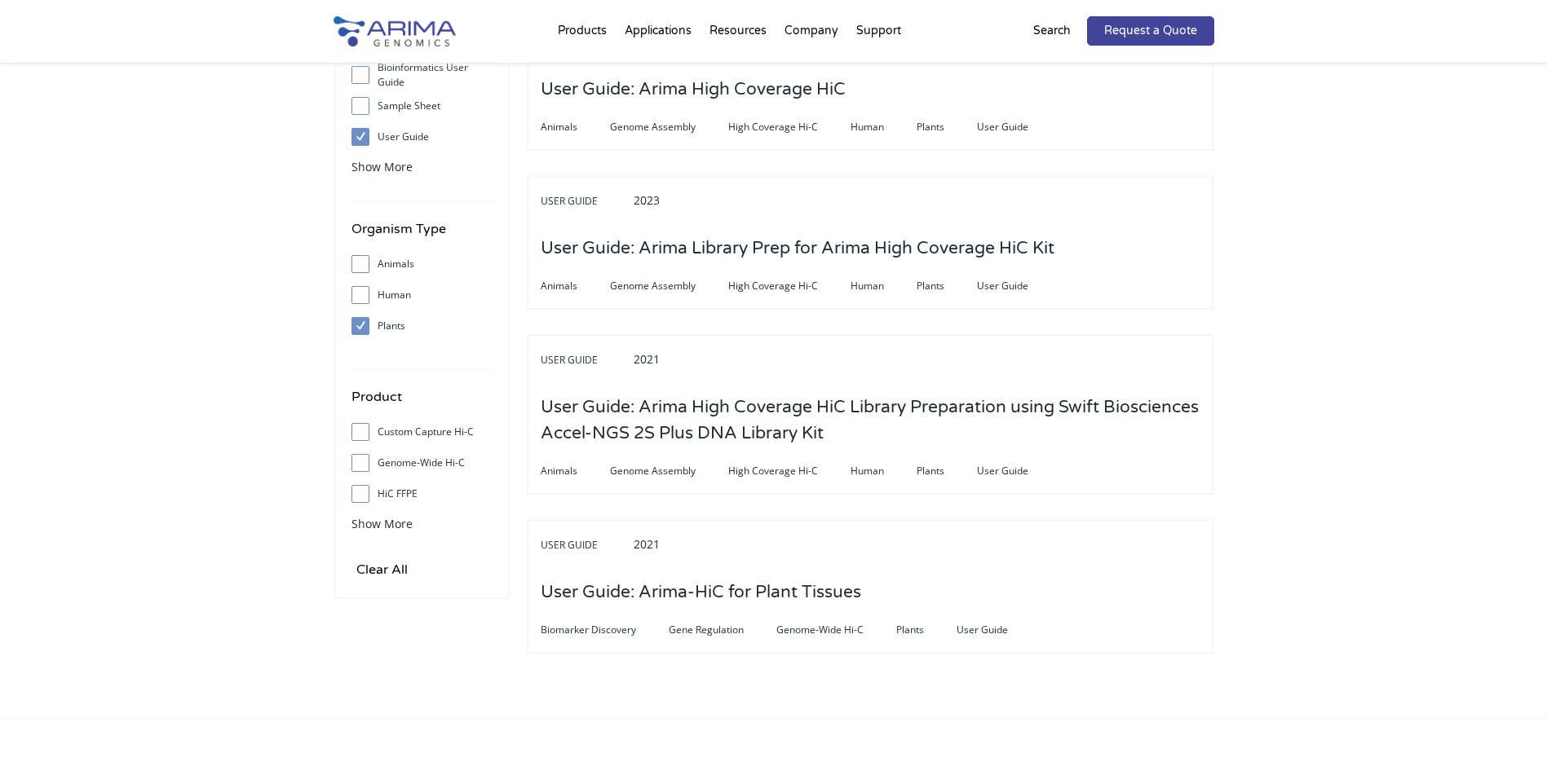
scroll to position [392, 0]
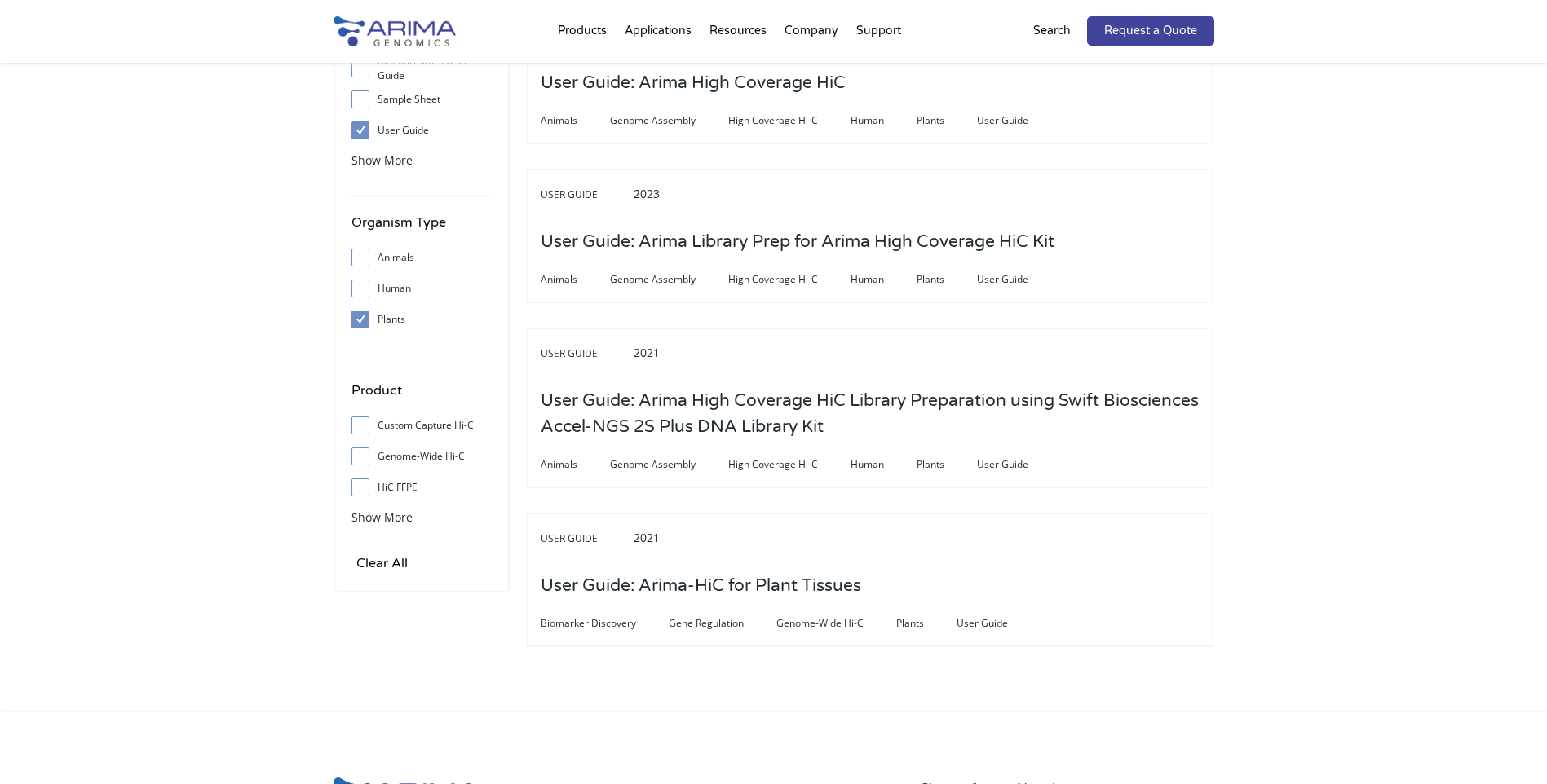
click at [359, 425] on input "Custom Capture Hi-C" at bounding box center [359, 425] width 11 height 11
checkbox input "true"
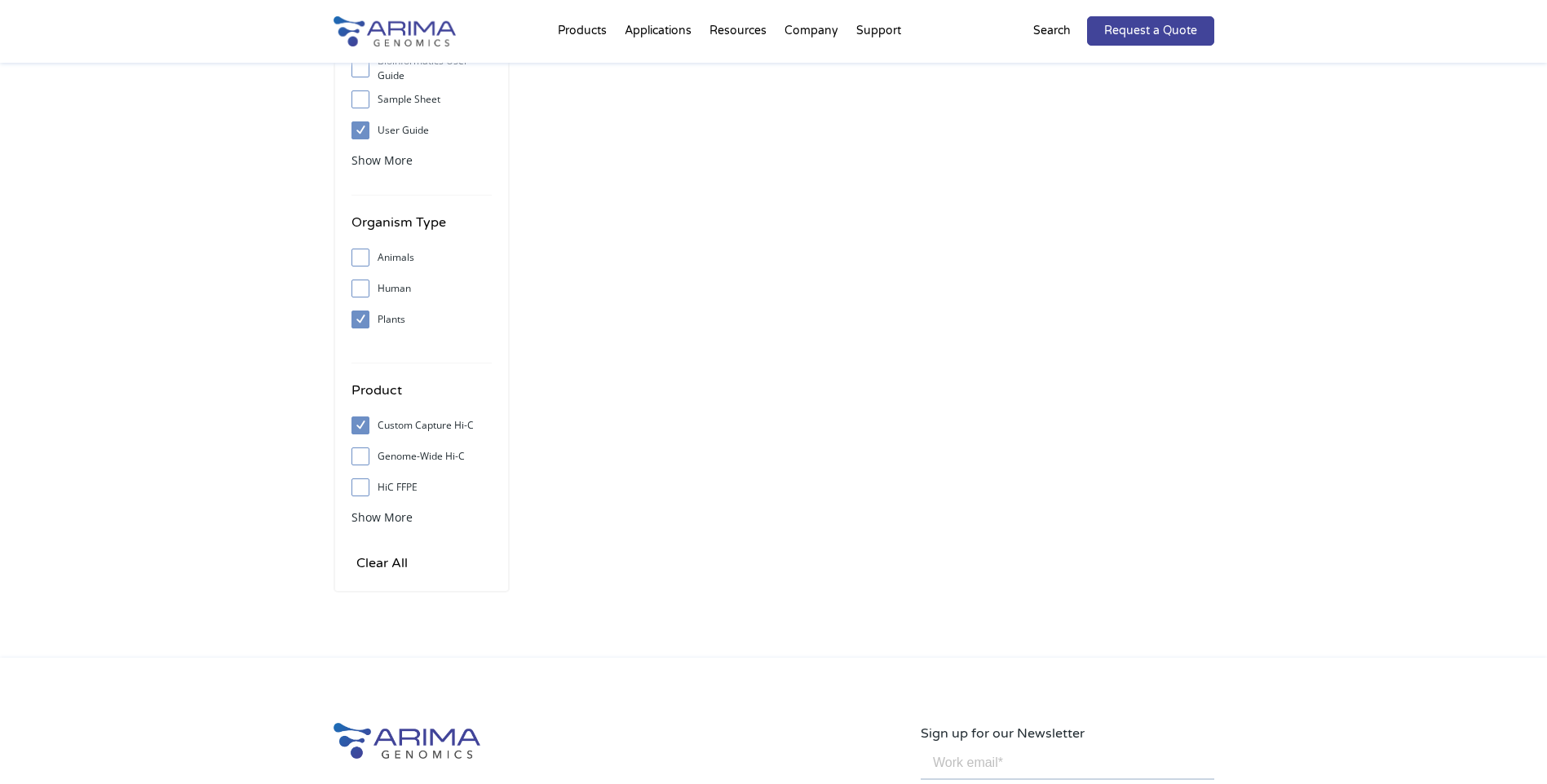
click at [361, 450] on label "Genome-Wide Hi-C" at bounding box center [421, 456] width 140 height 25
drag, startPoint x: 361, startPoint y: 450, endPoint x: 376, endPoint y: 514, distance: 65.7
click at [376, 514] on span "Show More" at bounding box center [382, 517] width 61 height 16
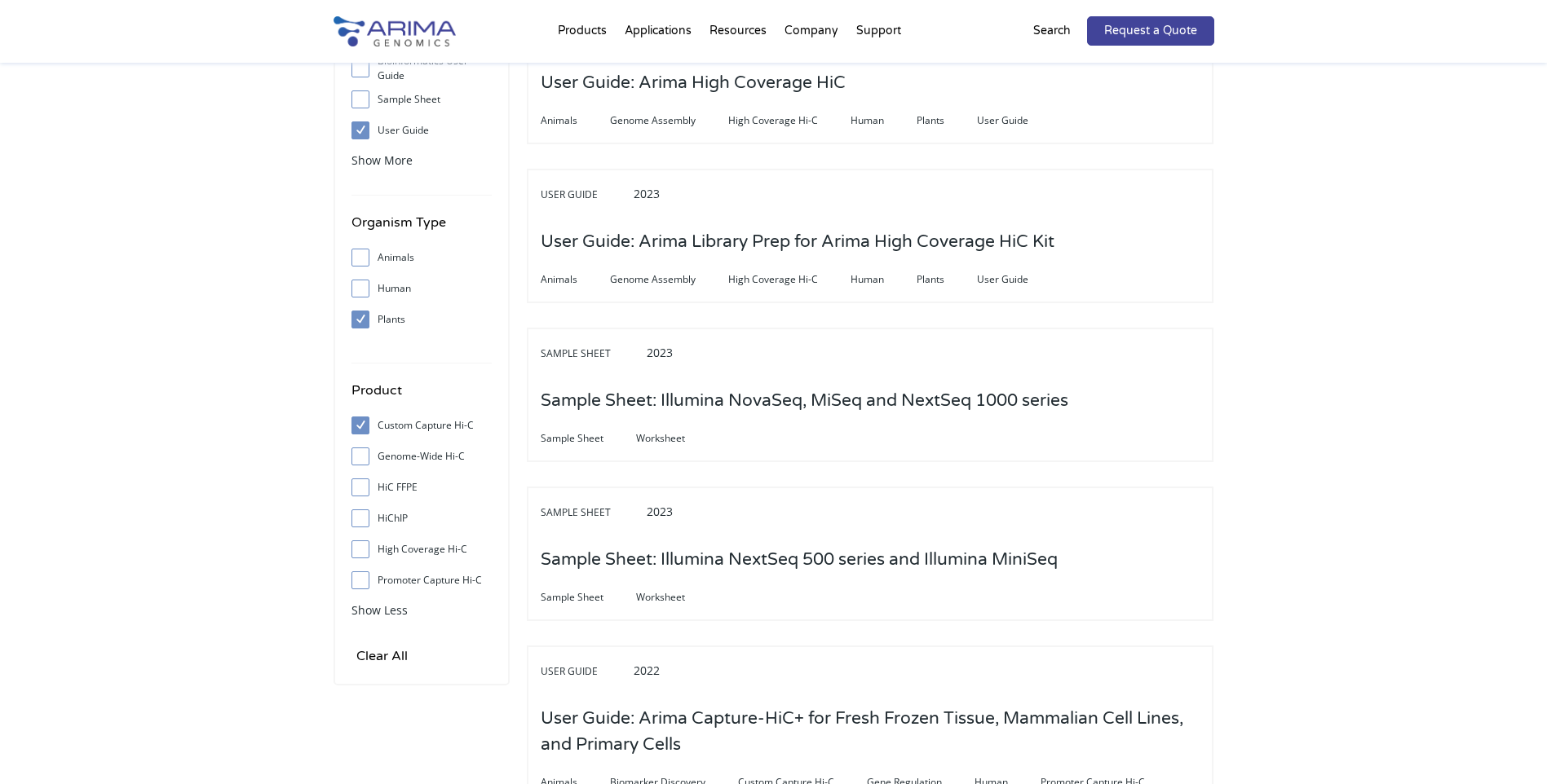
click at [359, 461] on input "Genome-Wide Hi-C" at bounding box center [359, 455] width 11 height 11
checkbox input "true"
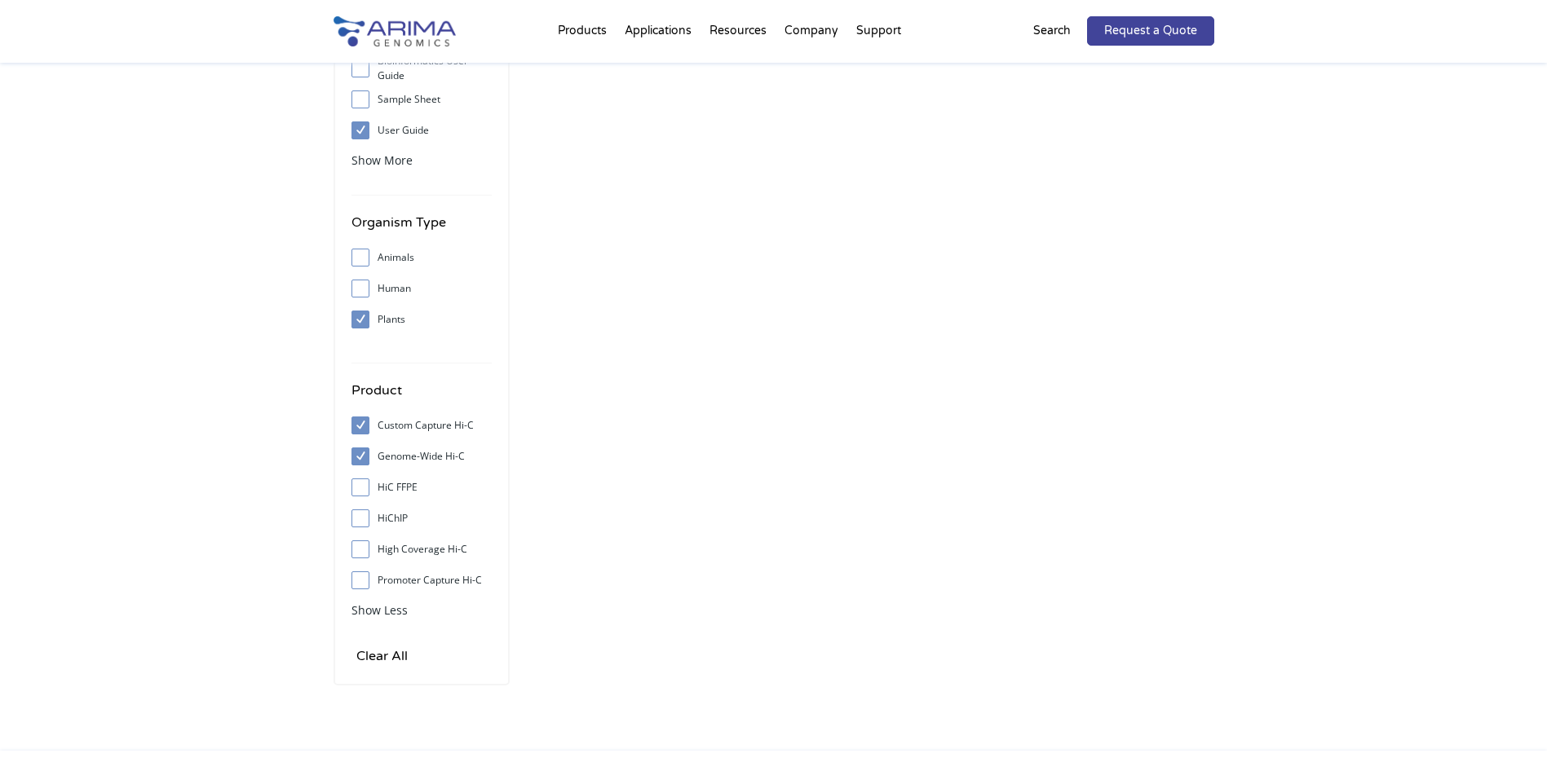
click at [364, 550] on input "High Coverage Hi-C" at bounding box center [359, 549] width 11 height 11
checkbox input "true"
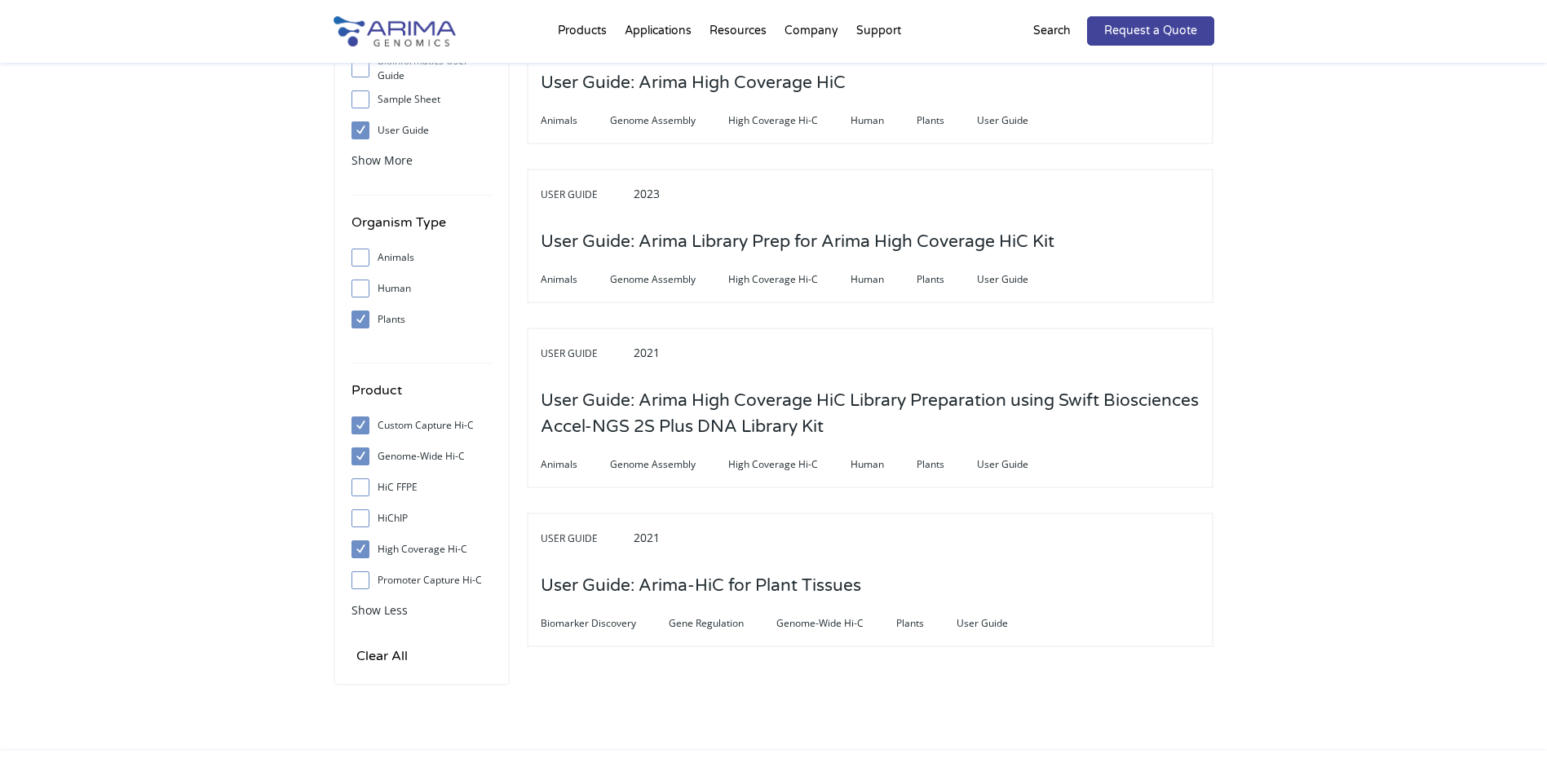
click at [358, 582] on input "Promoter Capture Hi-C" at bounding box center [359, 580] width 11 height 11
checkbox input "true"
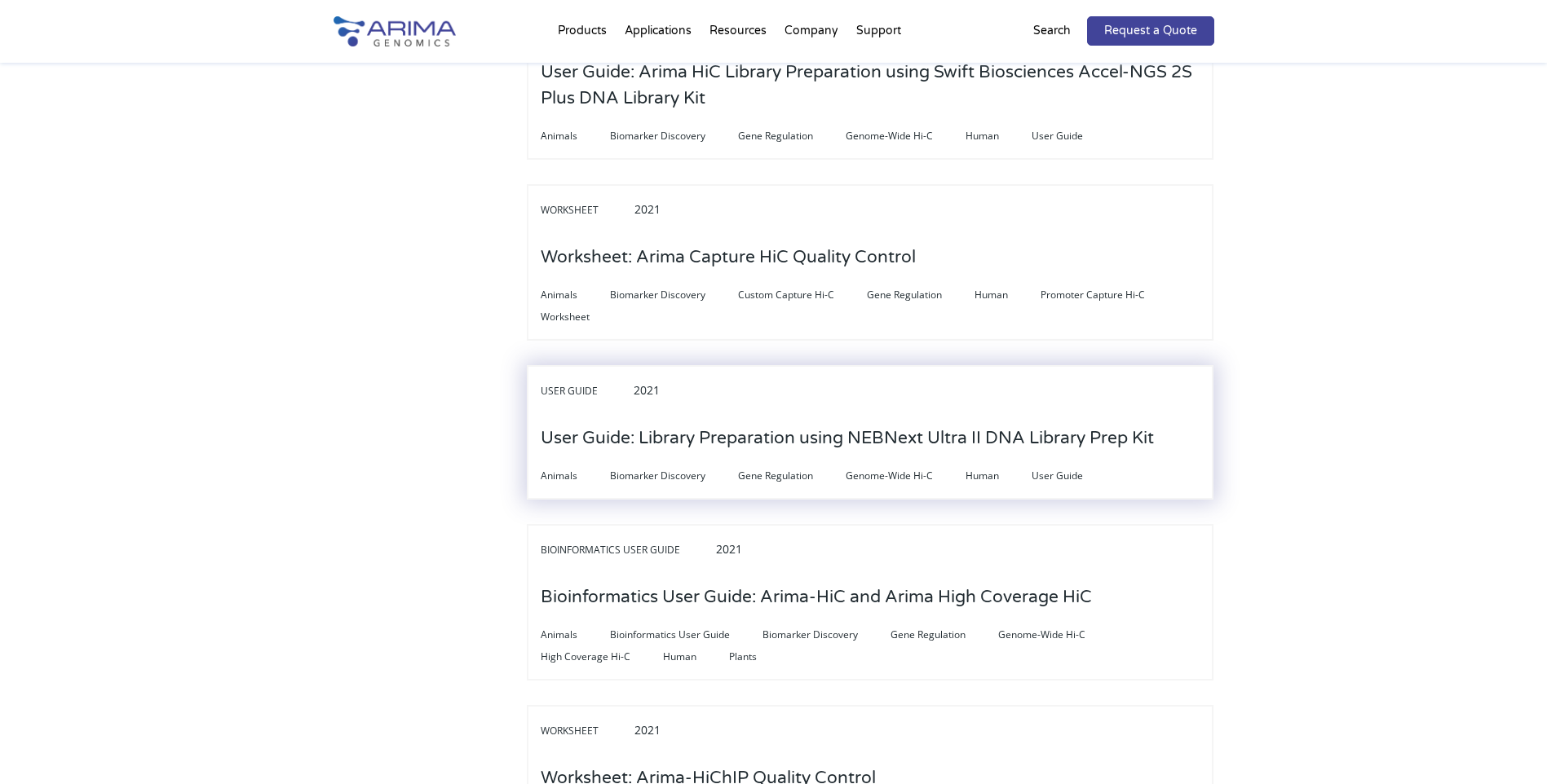
scroll to position [1956, 0]
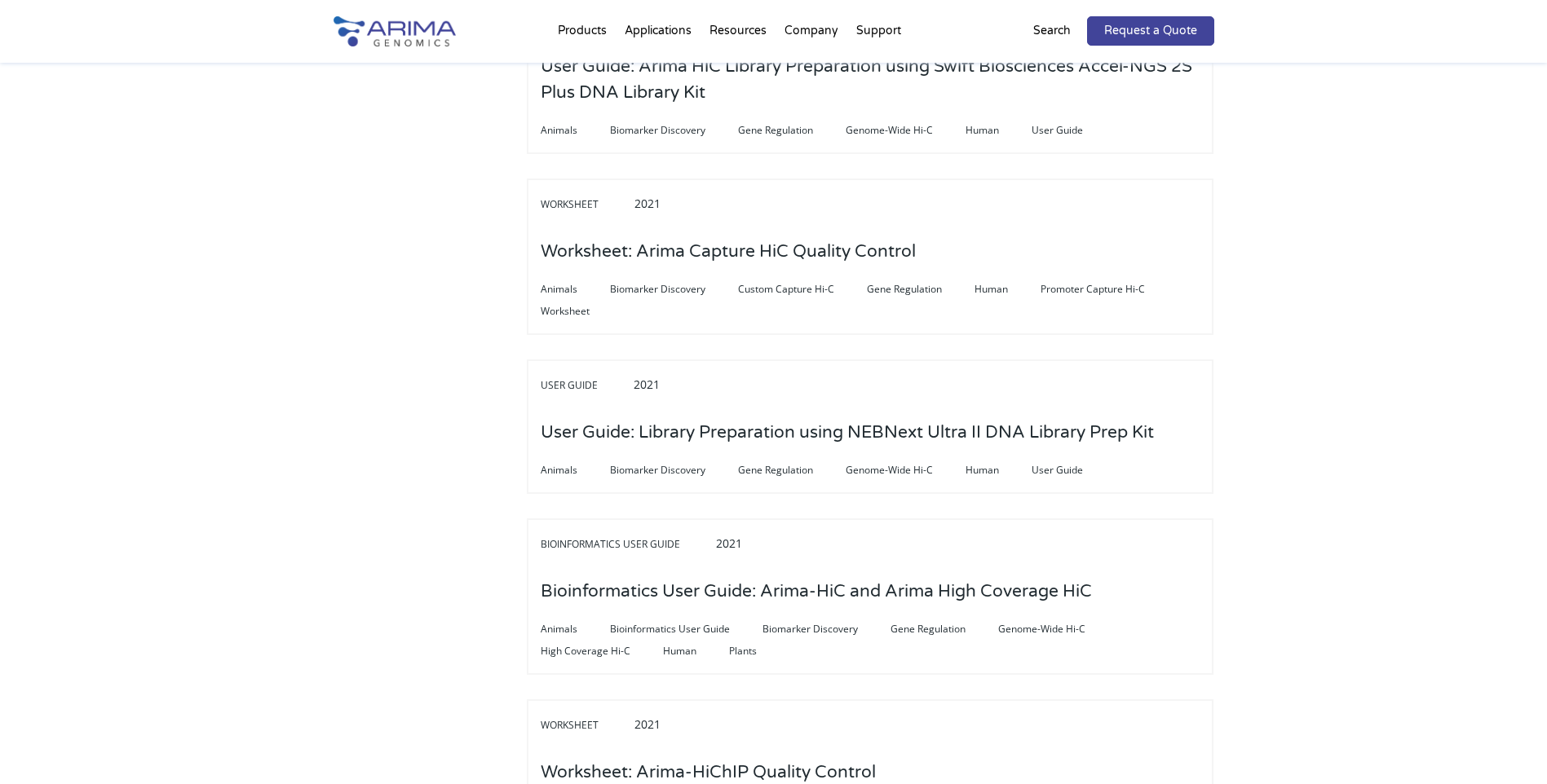
drag, startPoint x: 818, startPoint y: 558, endPoint x: 1364, endPoint y: 558, distance: 546.0
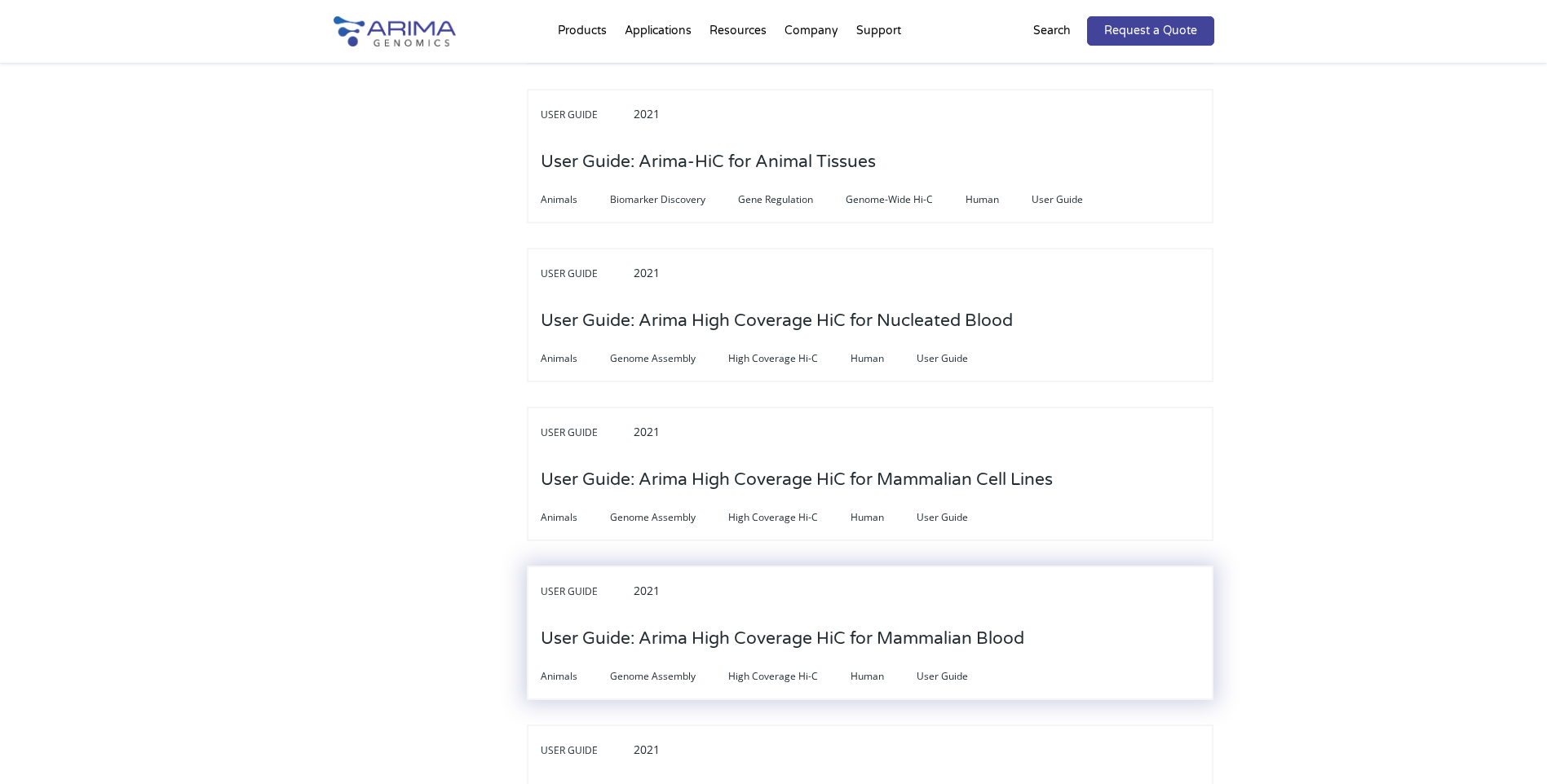
scroll to position [4694, 0]
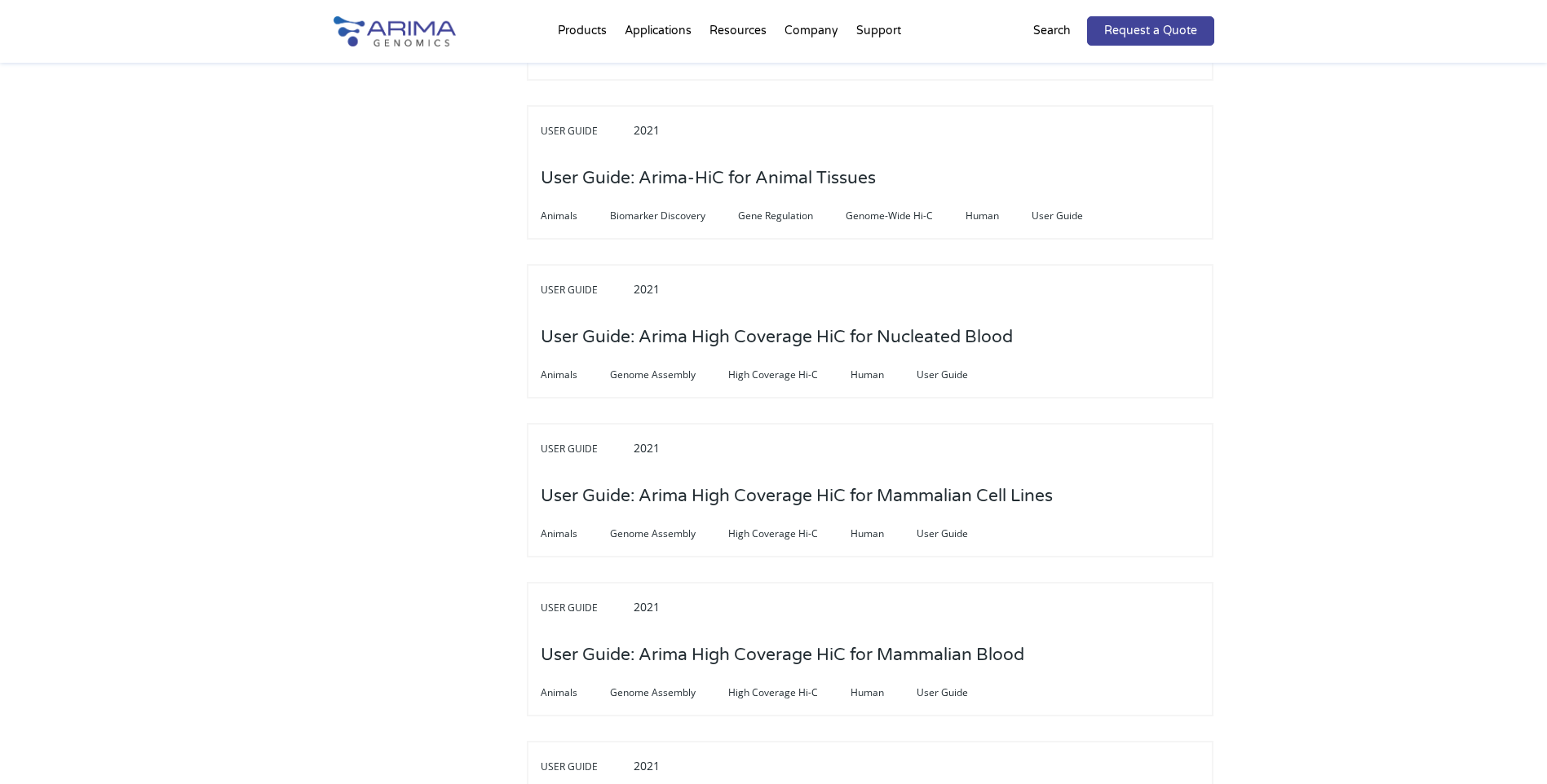
drag, startPoint x: 1548, startPoint y: 600, endPoint x: 1534, endPoint y: 131, distance: 469.2
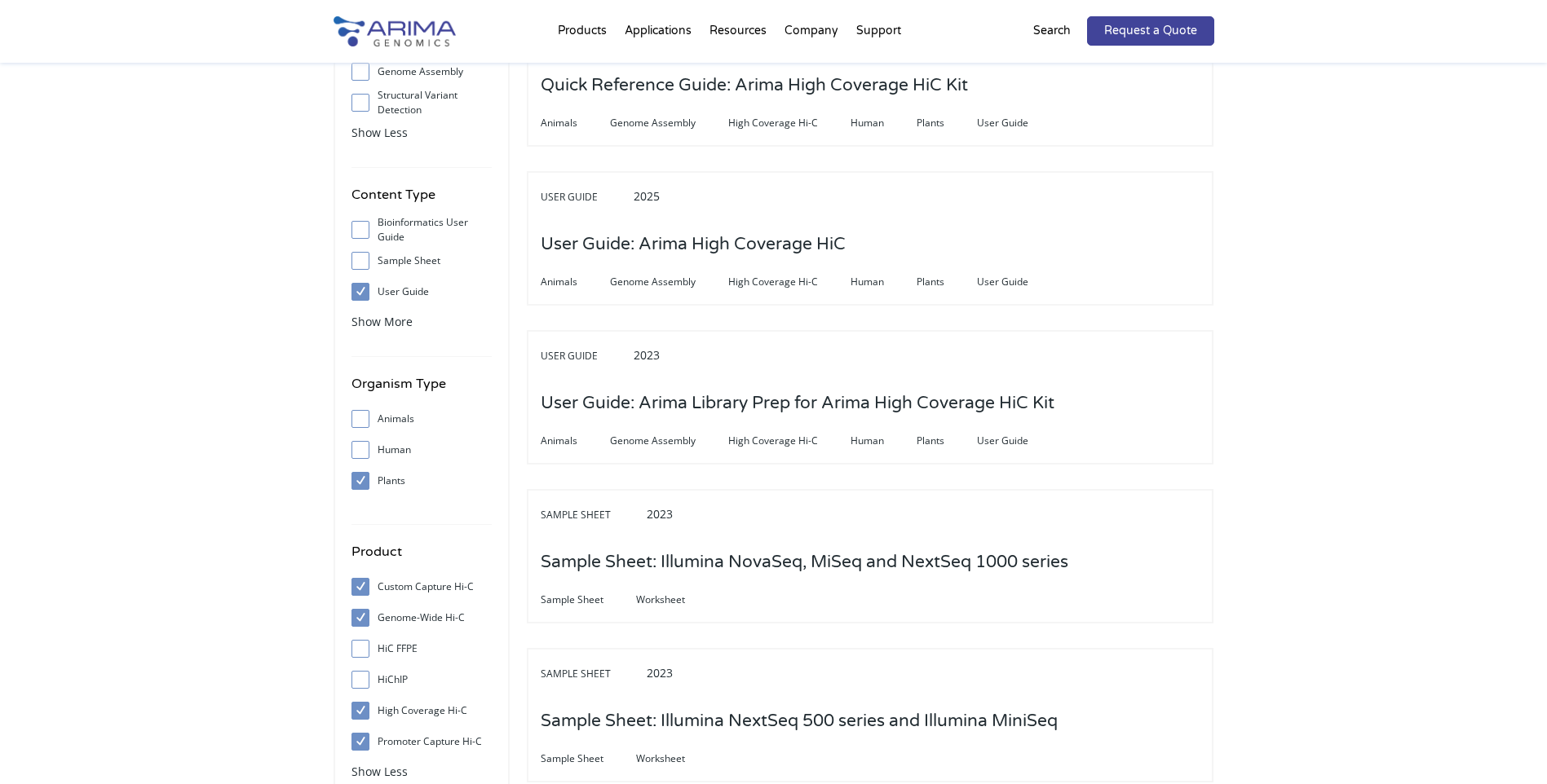
scroll to position [0, 0]
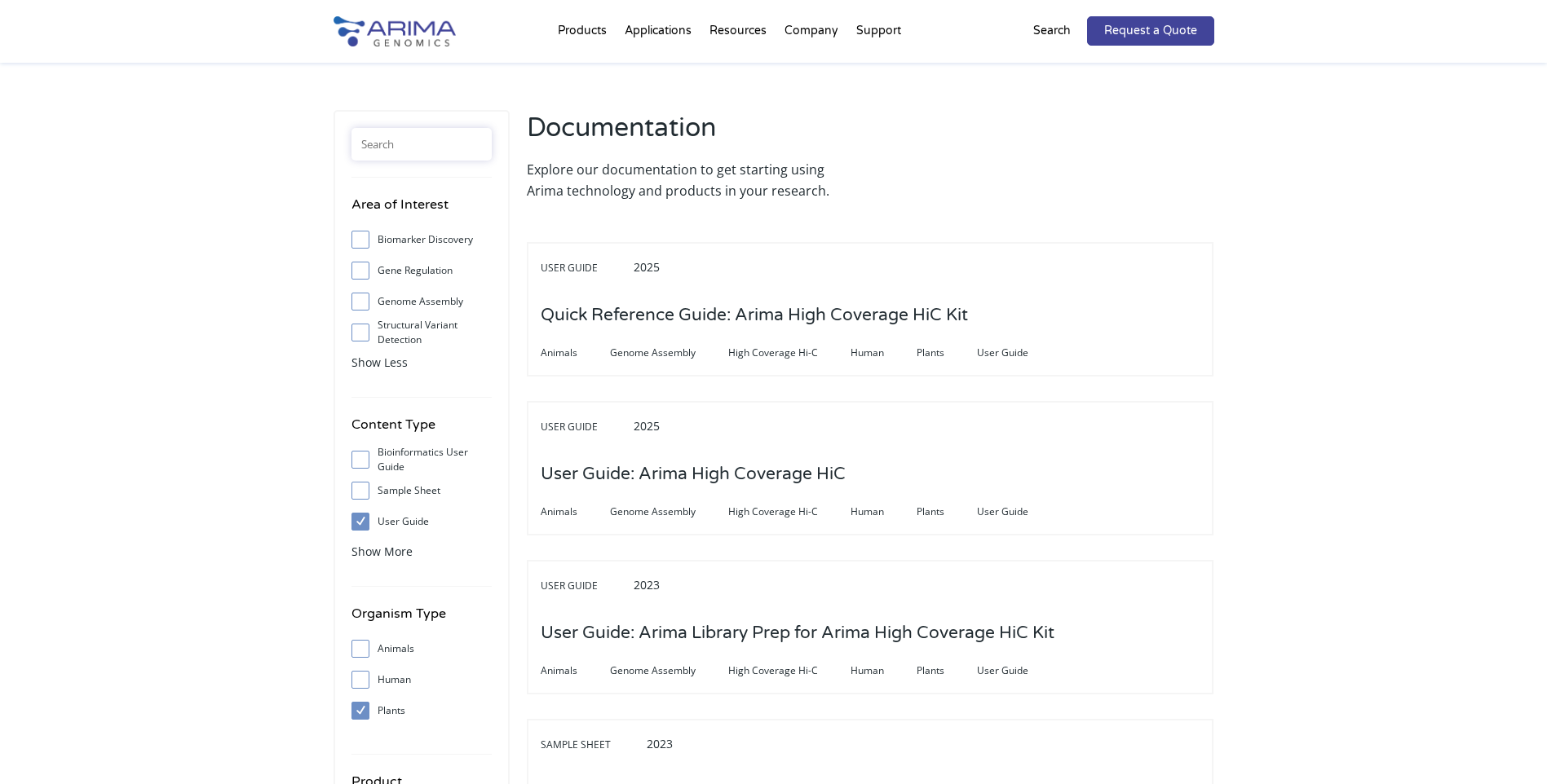
click at [438, 151] on input "text" at bounding box center [421, 143] width 140 height 32
click at [885, 90] on link "FAQs" at bounding box center [945, 93] width 163 height 32
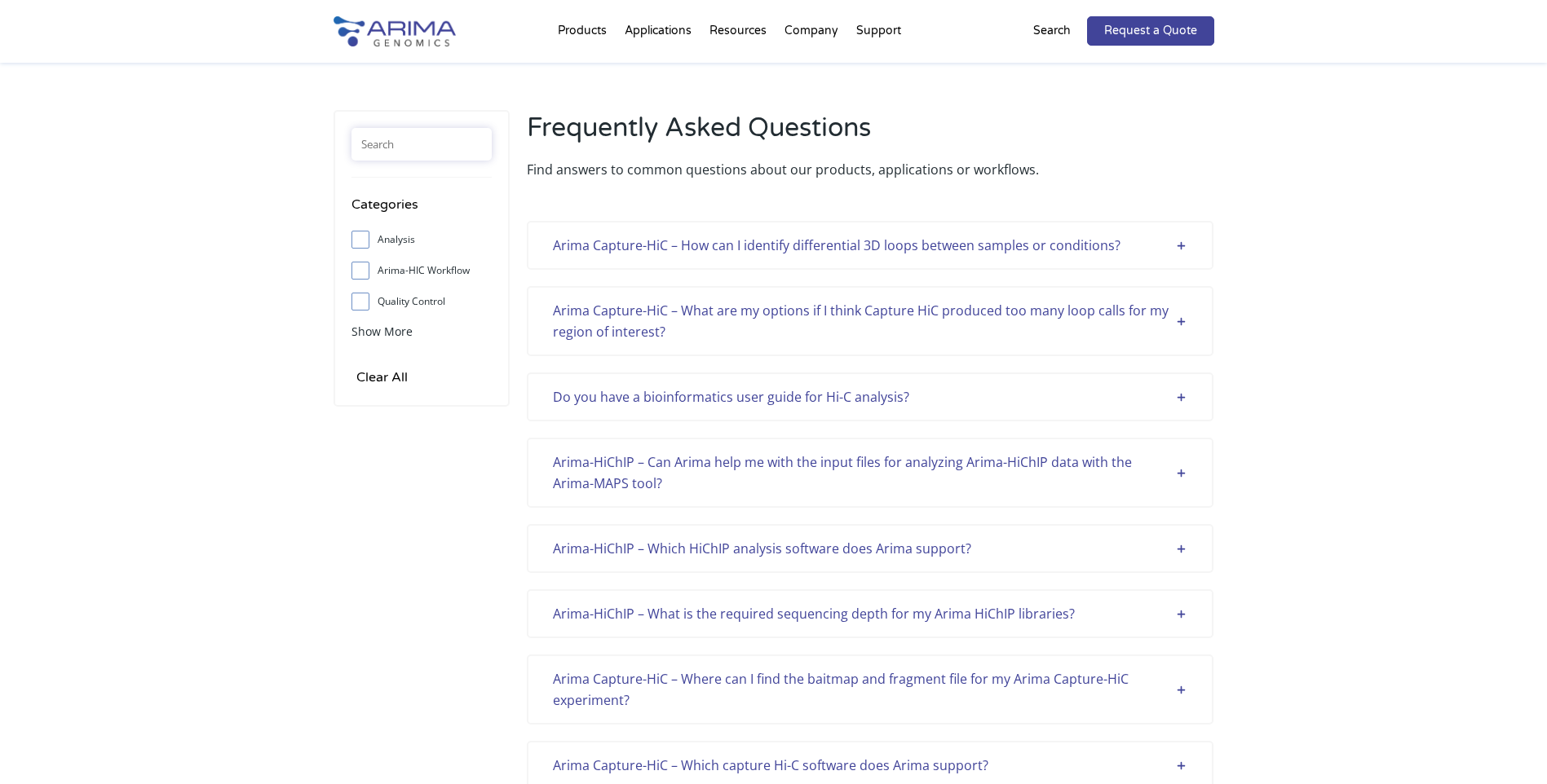
click at [459, 160] on input "text" at bounding box center [421, 143] width 140 height 32
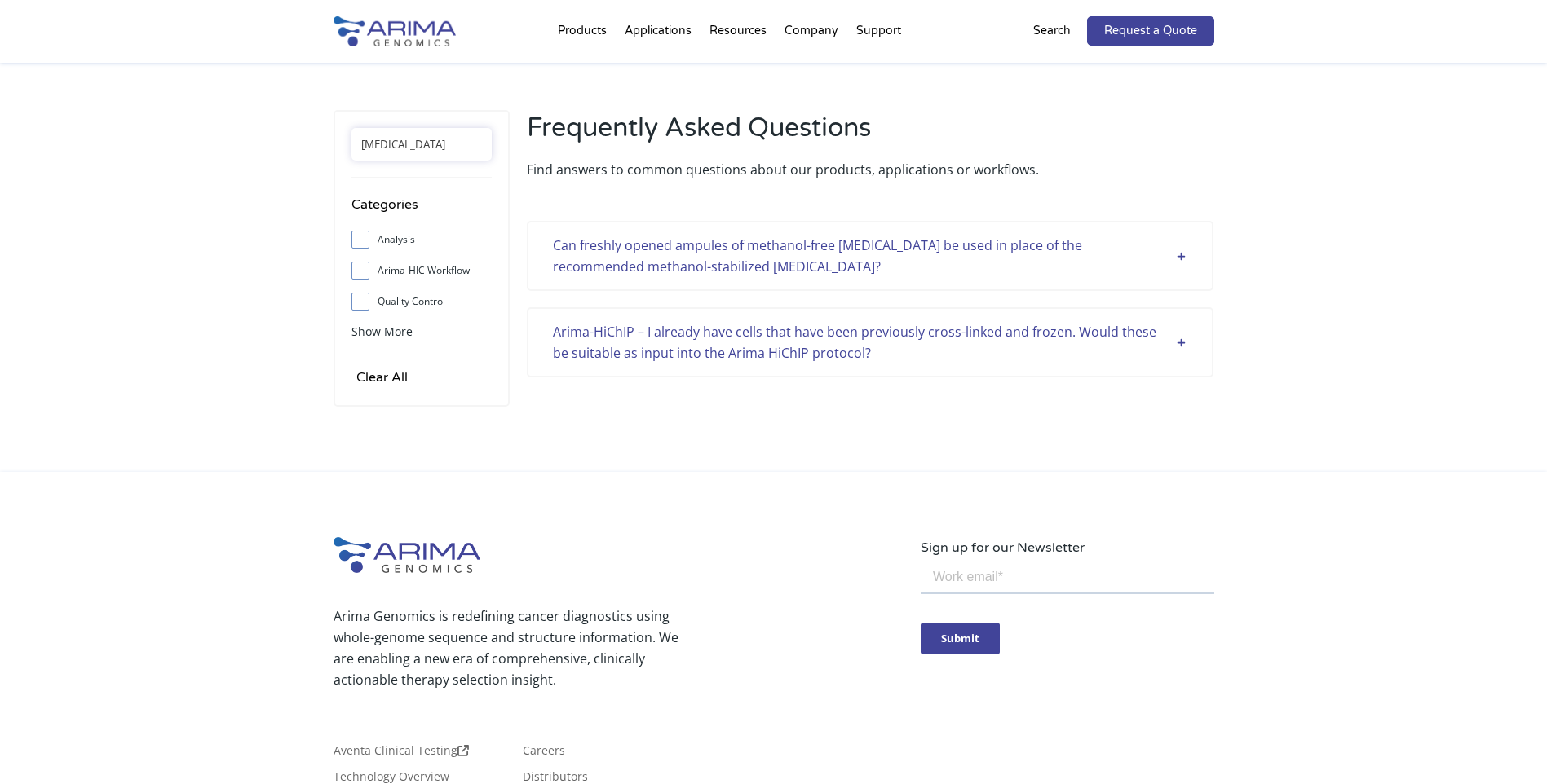
type input "[MEDICAL_DATA]"
click at [1149, 260] on div "Can freshly opened ampules of methanol-free [MEDICAL_DATA] be used in place of …" at bounding box center [870, 255] width 634 height 42
click at [1155, 254] on div "Can freshly opened ampules of methanol-free [MEDICAL_DATA] be used in place of …" at bounding box center [870, 255] width 634 height 42
click at [1173, 250] on div "Can freshly opened ampules of methanol-free [MEDICAL_DATA] be used in place of …" at bounding box center [870, 255] width 634 height 42
click at [1200, 264] on div "Can freshly opened ampules of methanol-free [MEDICAL_DATA] be used in place of …" at bounding box center [870, 255] width 686 height 70
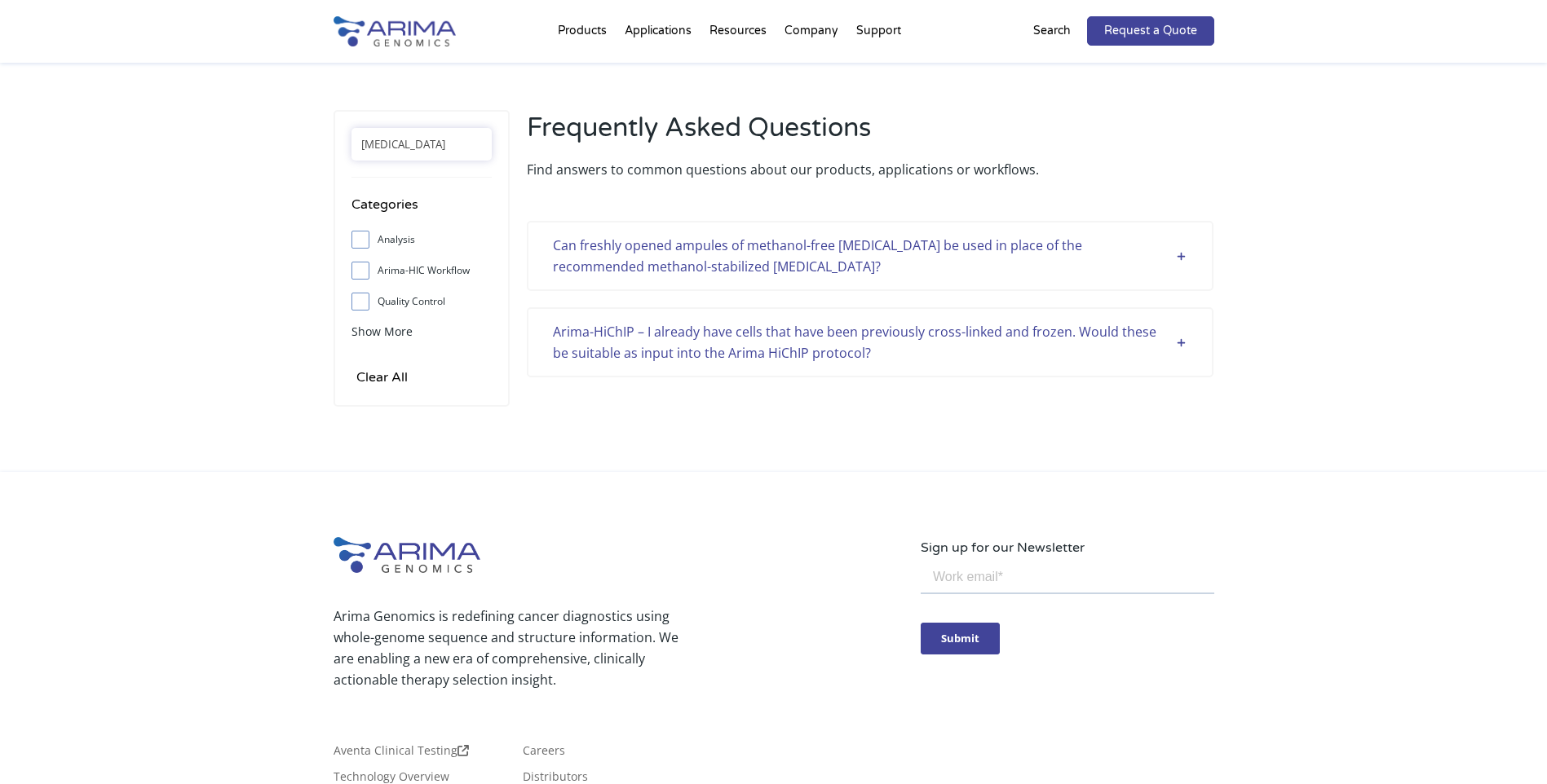
click at [1183, 257] on div "Can freshly opened ampules of methanol-free [MEDICAL_DATA] be used in place of …" at bounding box center [870, 255] width 634 height 42
click at [1182, 346] on div "Arima-HiChIP – I already have cells that have been previously cross-linked and …" at bounding box center [870, 341] width 634 height 42
